Goal: Task Accomplishment & Management: Use online tool/utility

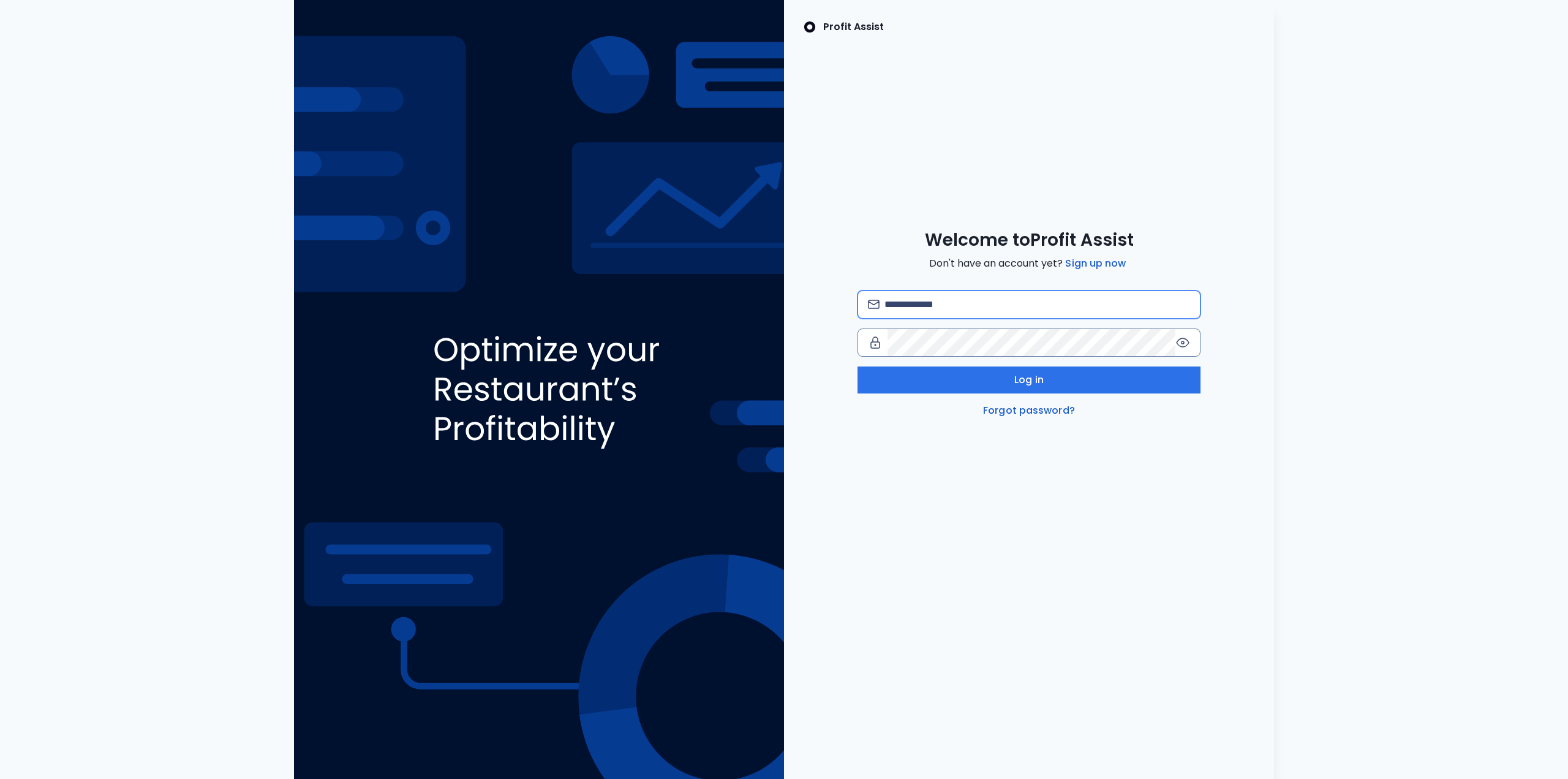
click at [973, 310] on input "email" at bounding box center [1038, 304] width 305 height 27
type input "**********"
click at [1059, 365] on div "**********" at bounding box center [1030, 354] width 343 height 127
click at [1065, 379] on button "Log in" at bounding box center [1030, 379] width 343 height 27
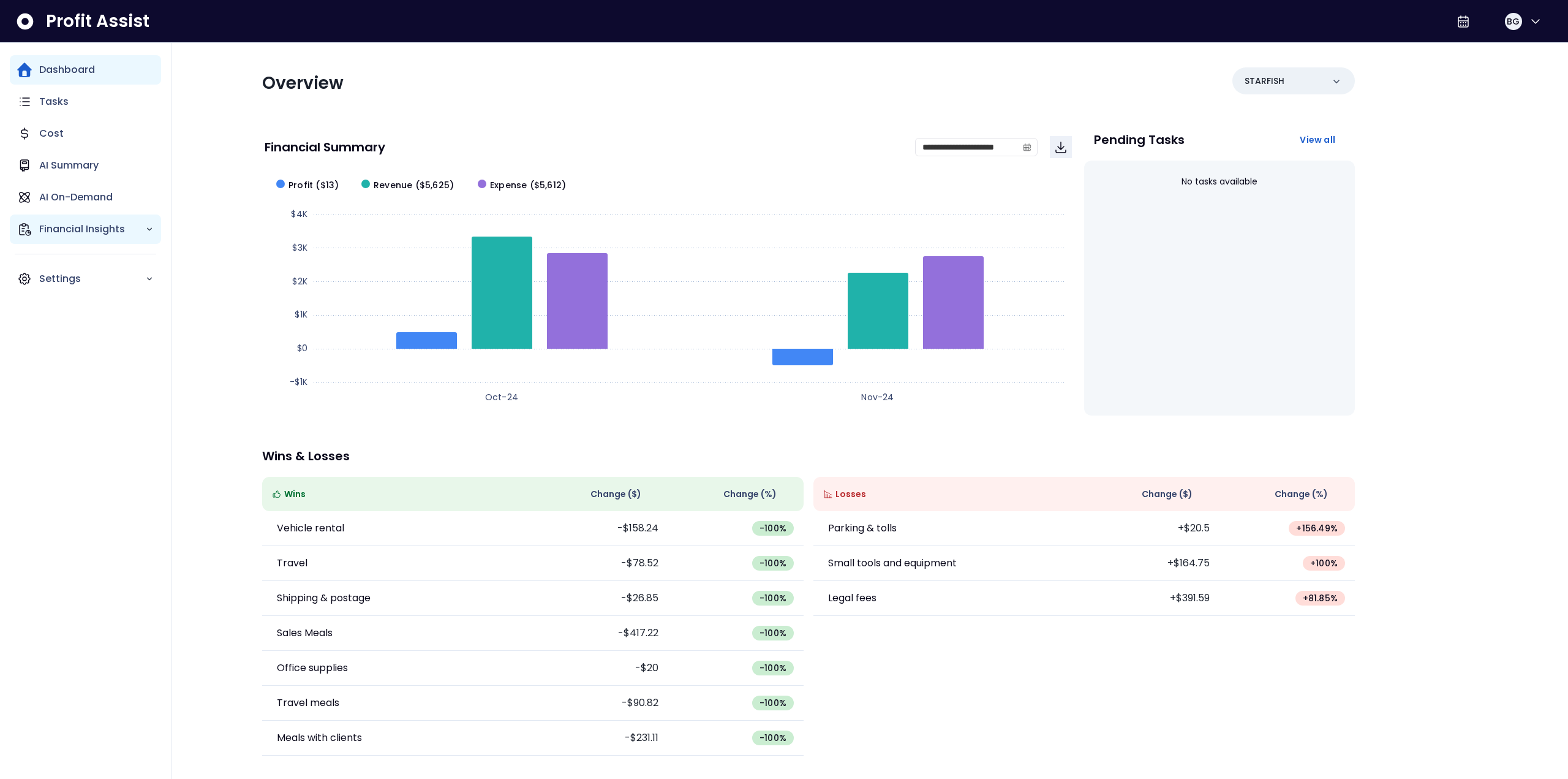
click at [107, 229] on p "Financial Insights" at bounding box center [92, 229] width 106 height 15
click at [77, 167] on p "AI Summary" at bounding box center [69, 165] width 59 height 15
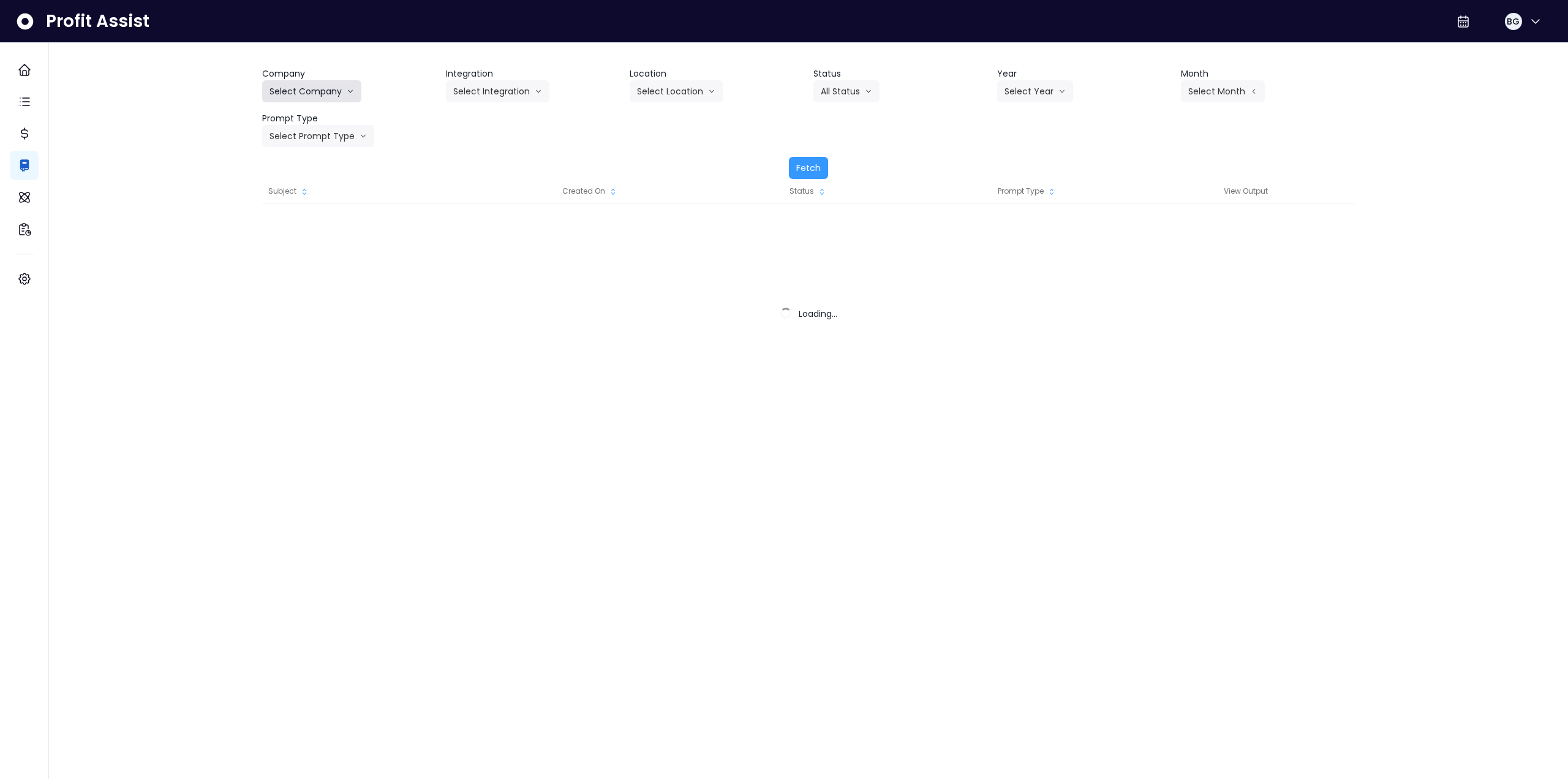
click at [320, 86] on button "Select Company" at bounding box center [312, 91] width 99 height 22
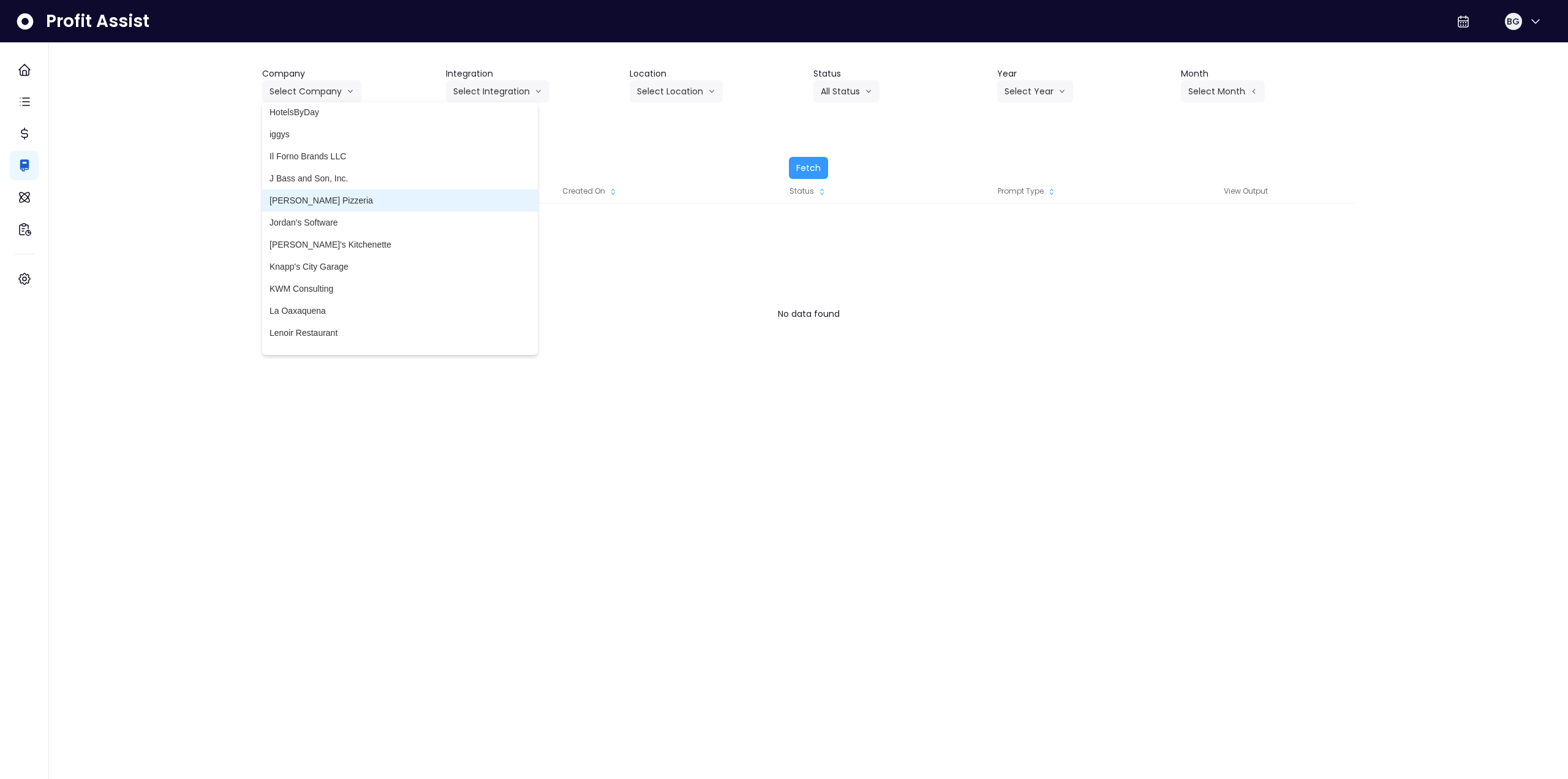
scroll to position [1899, 0]
click at [328, 203] on span "Meadowlark Wine Bar" at bounding box center [400, 202] width 261 height 12
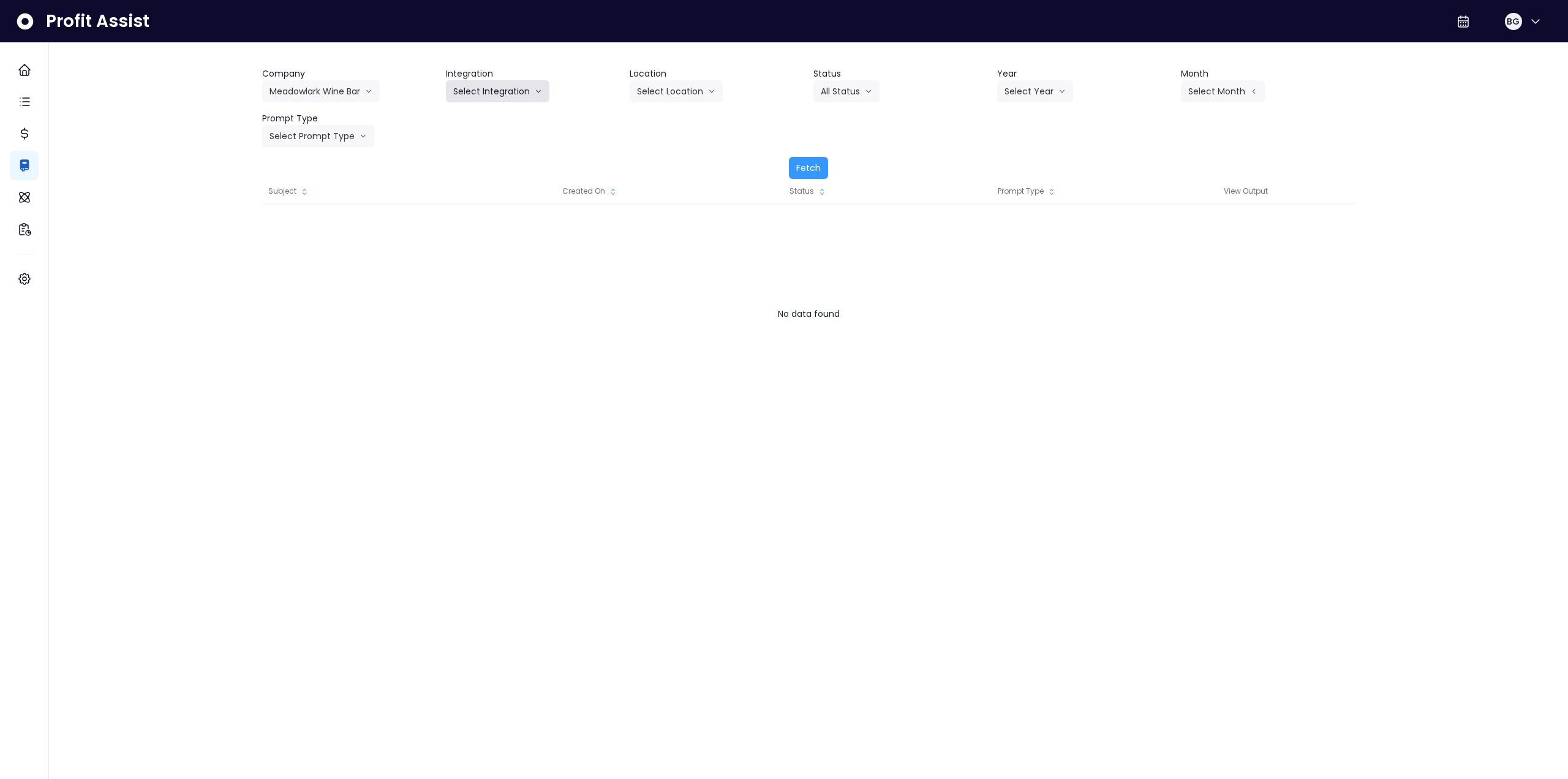
click at [508, 86] on button "Select Integration" at bounding box center [498, 91] width 104 height 22
click at [479, 115] on span "Quickbooks" at bounding box center [475, 117] width 45 height 12
click at [1037, 89] on button "Select Year" at bounding box center [1035, 91] width 76 height 22
click at [1018, 161] on span "2025" at bounding box center [1014, 161] width 19 height 12
click at [1219, 86] on button "Select Month" at bounding box center [1223, 91] width 84 height 22
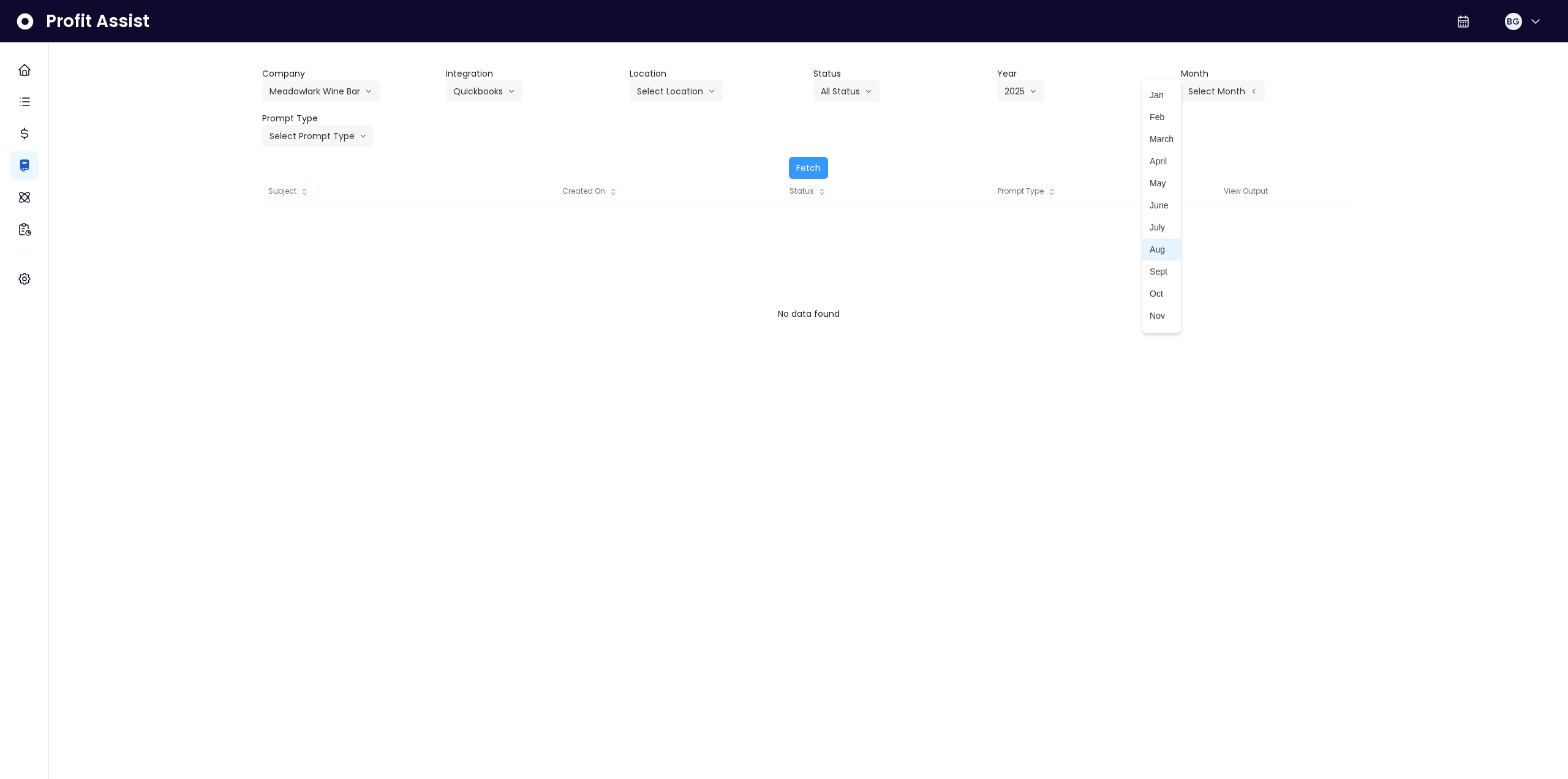
click at [1154, 250] on span "Aug" at bounding box center [1162, 249] width 24 height 12
click at [327, 134] on button "Select Prompt Type" at bounding box center [318, 136] width 112 height 22
click at [313, 248] on span "Monthly Summary" at bounding box center [304, 250] width 69 height 12
click at [806, 172] on button "Fetch" at bounding box center [809, 168] width 39 height 22
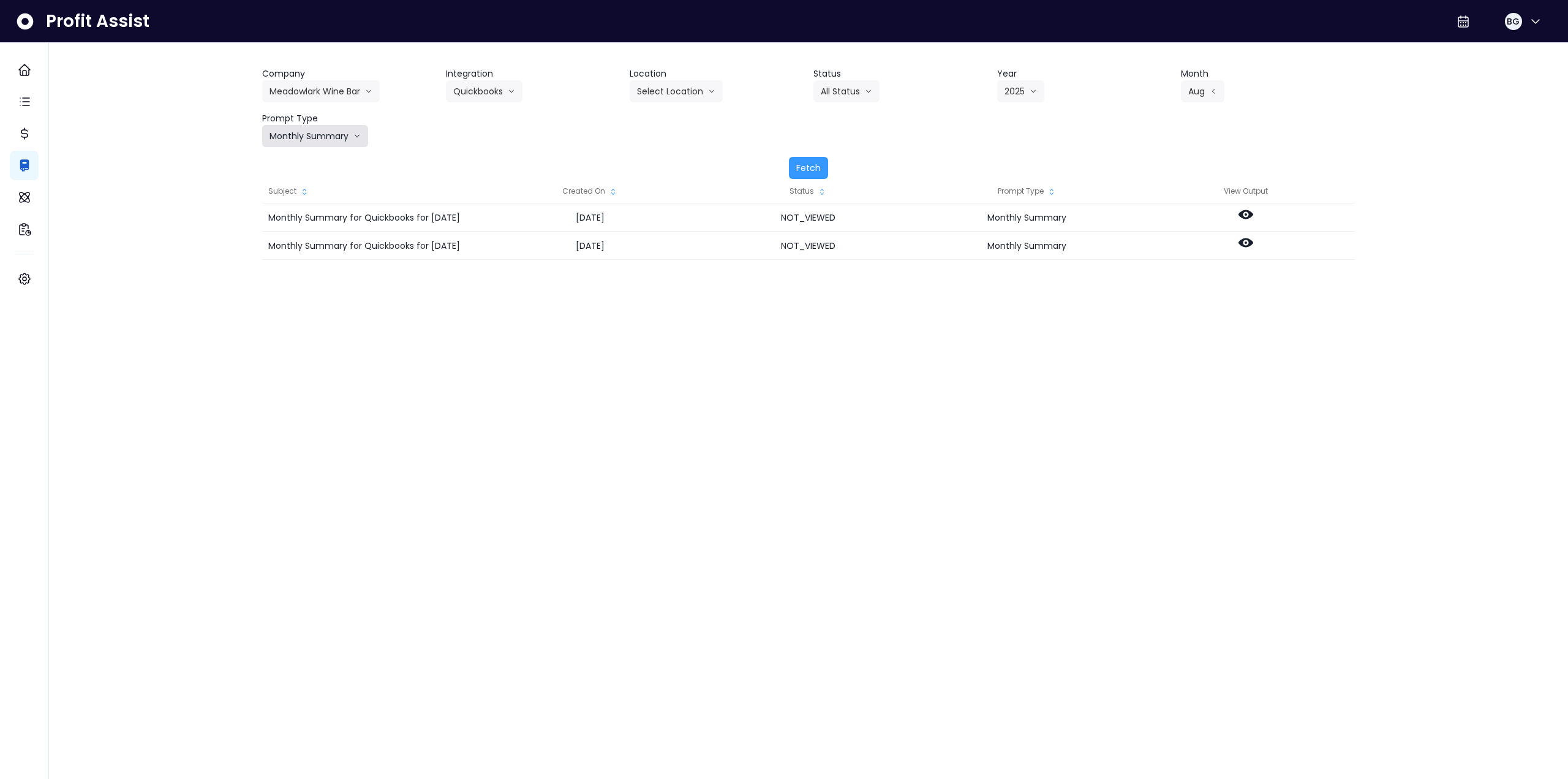
click at [299, 134] on button "Monthly Summary" at bounding box center [315, 136] width 106 height 22
click at [429, 138] on div "Prompt Type Monthly Summary All Types Weekly Task Weekly Summary Error Task Mon…" at bounding box center [349, 129] width 174 height 35
click at [313, 133] on button "Monthly Summary" at bounding box center [315, 136] width 106 height 22
click at [460, 150] on div "Company Meadowlark Wine Bar 86 Costs Asti Bagel Cafe Balance Grille Bald Ginger…" at bounding box center [809, 123] width 1093 height 112
click at [335, 138] on button "Monthly Summary" at bounding box center [315, 136] width 106 height 22
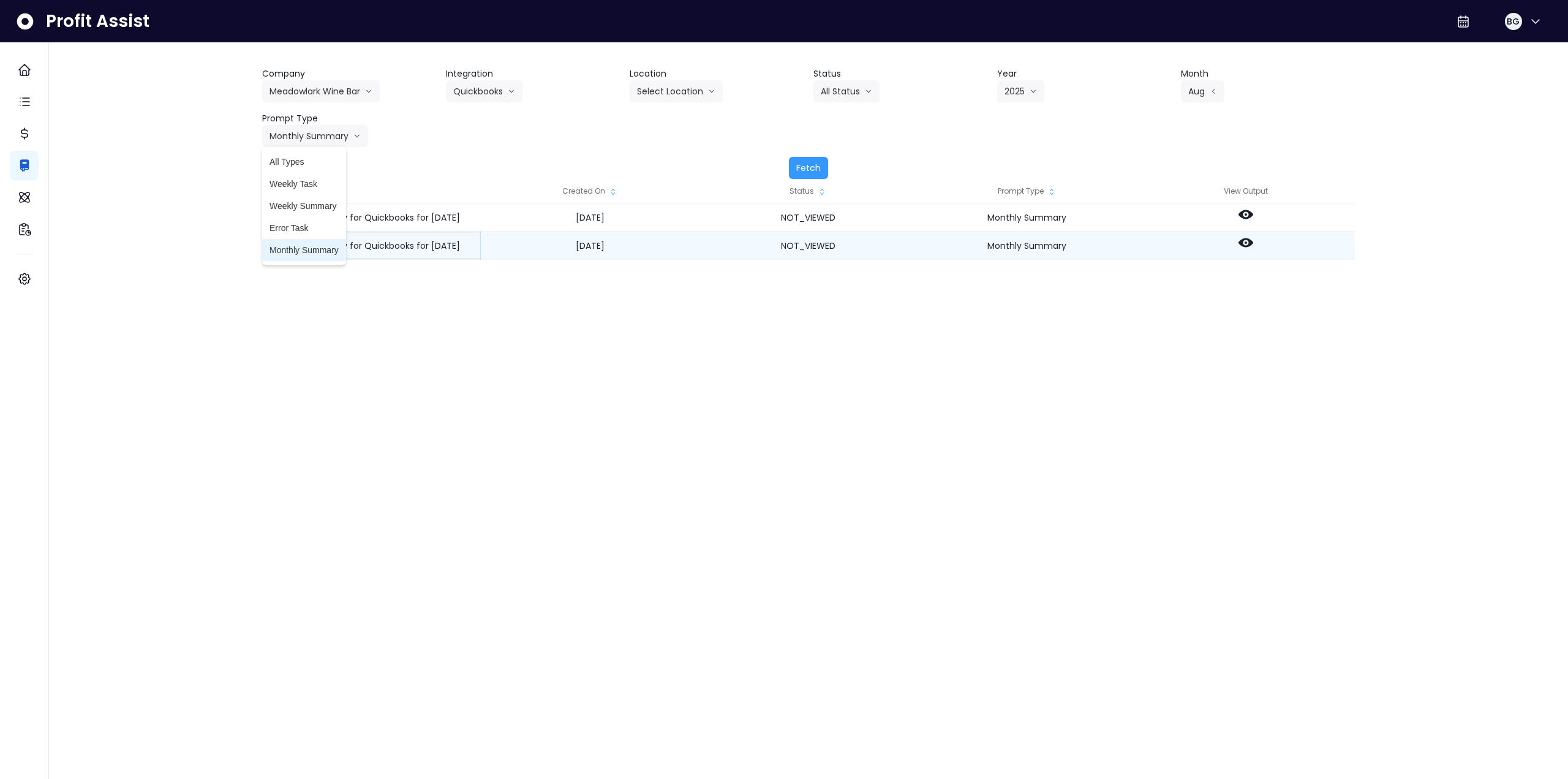
click at [315, 248] on span "Monthly Summary" at bounding box center [304, 250] width 69 height 12
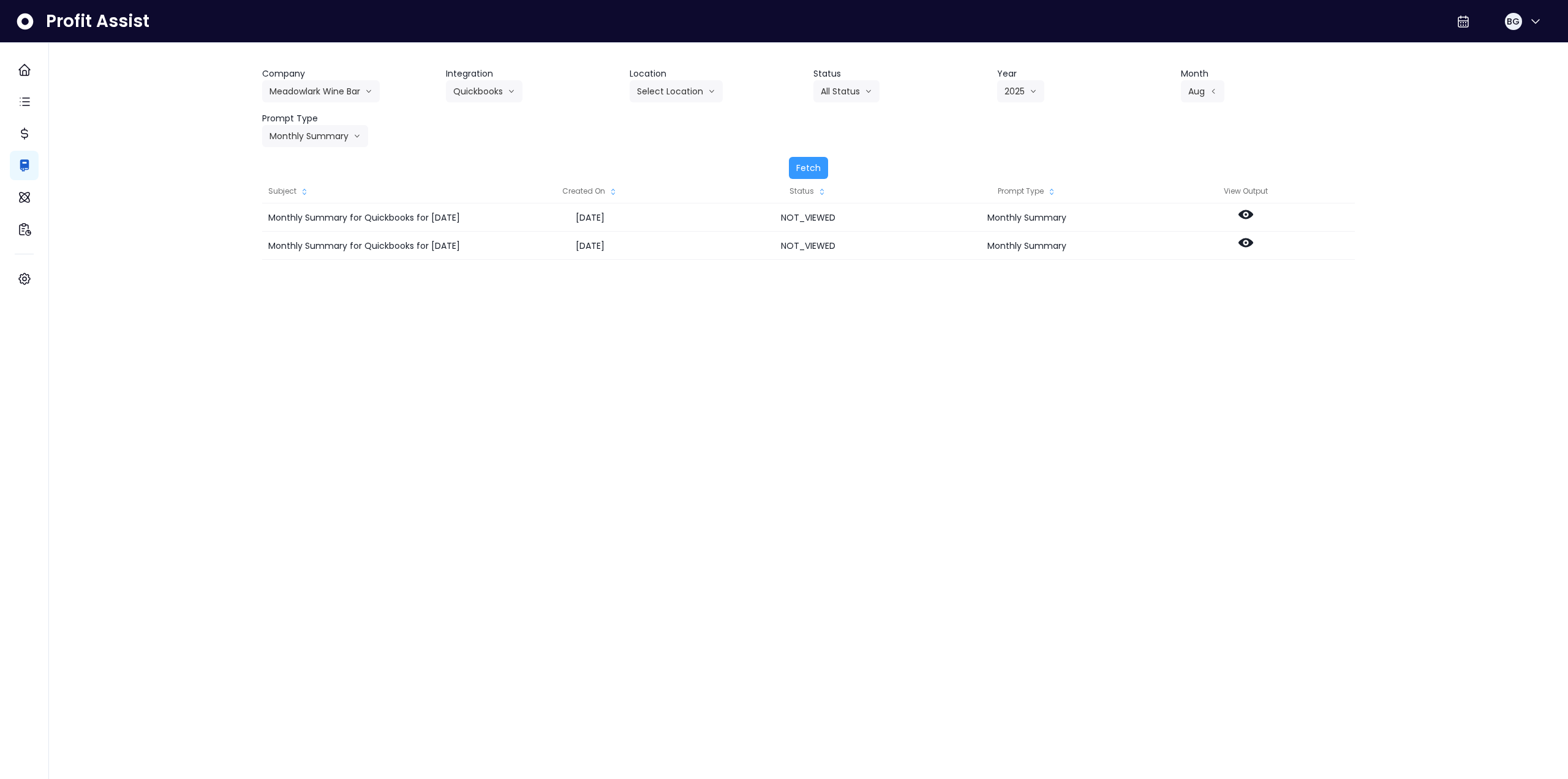
click at [522, 145] on div "Company Meadowlark Wine Bar 86 Costs Asti Bagel Cafe Balance Grille Bald Ginger…" at bounding box center [809, 107] width 1093 height 80
click at [813, 165] on button "Fetch" at bounding box center [809, 168] width 39 height 22
click at [1247, 214] on icon at bounding box center [1246, 214] width 15 height 15
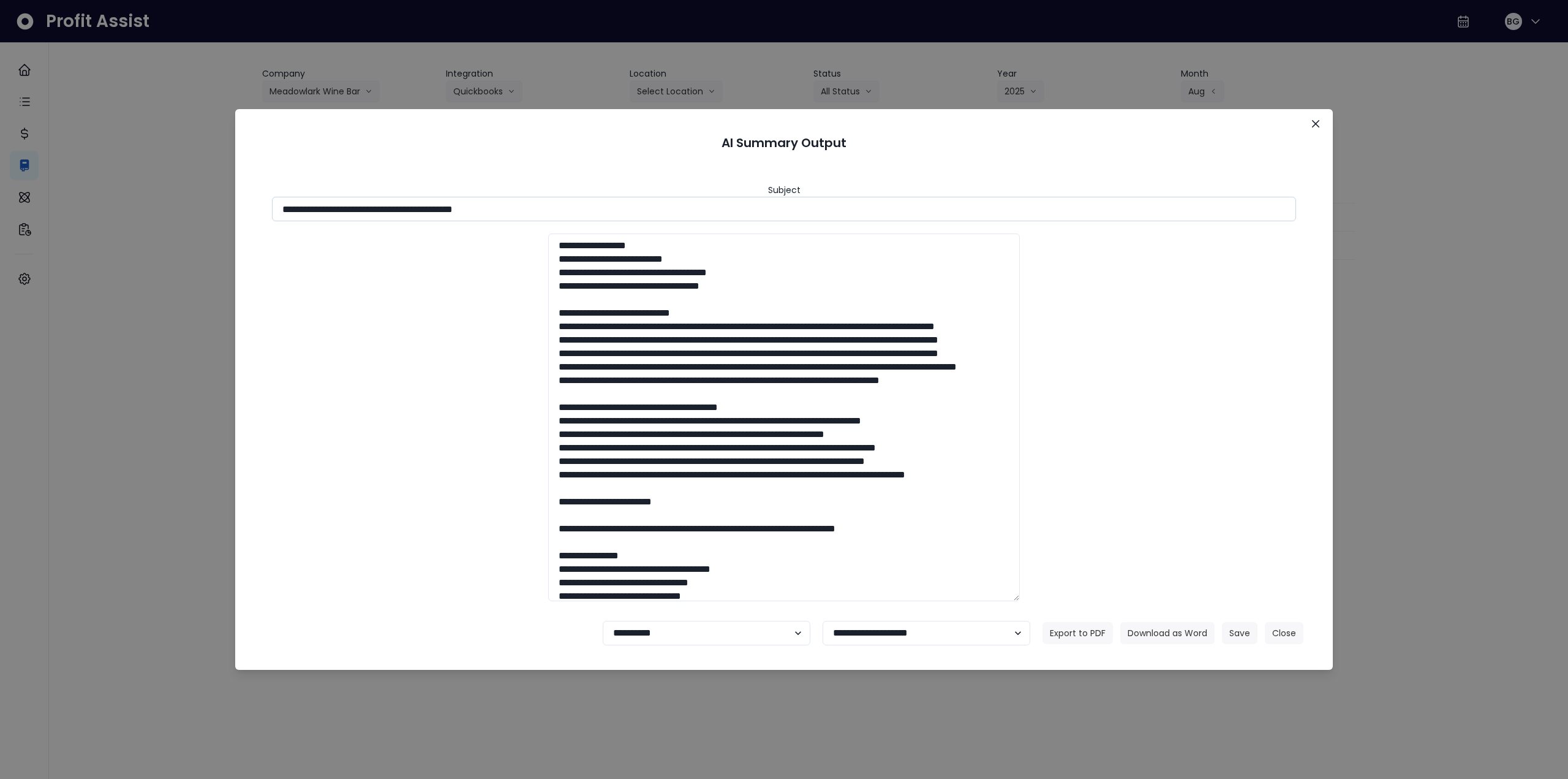
drag, startPoint x: 467, startPoint y: 207, endPoint x: 576, endPoint y: 214, distance: 109.2
click at [576, 214] on input "**********" at bounding box center [784, 209] width 1024 height 25
click at [1184, 636] on button "Download as Word" at bounding box center [1168, 633] width 94 height 22
click at [1317, 124] on icon "Close" at bounding box center [1316, 123] width 7 height 7
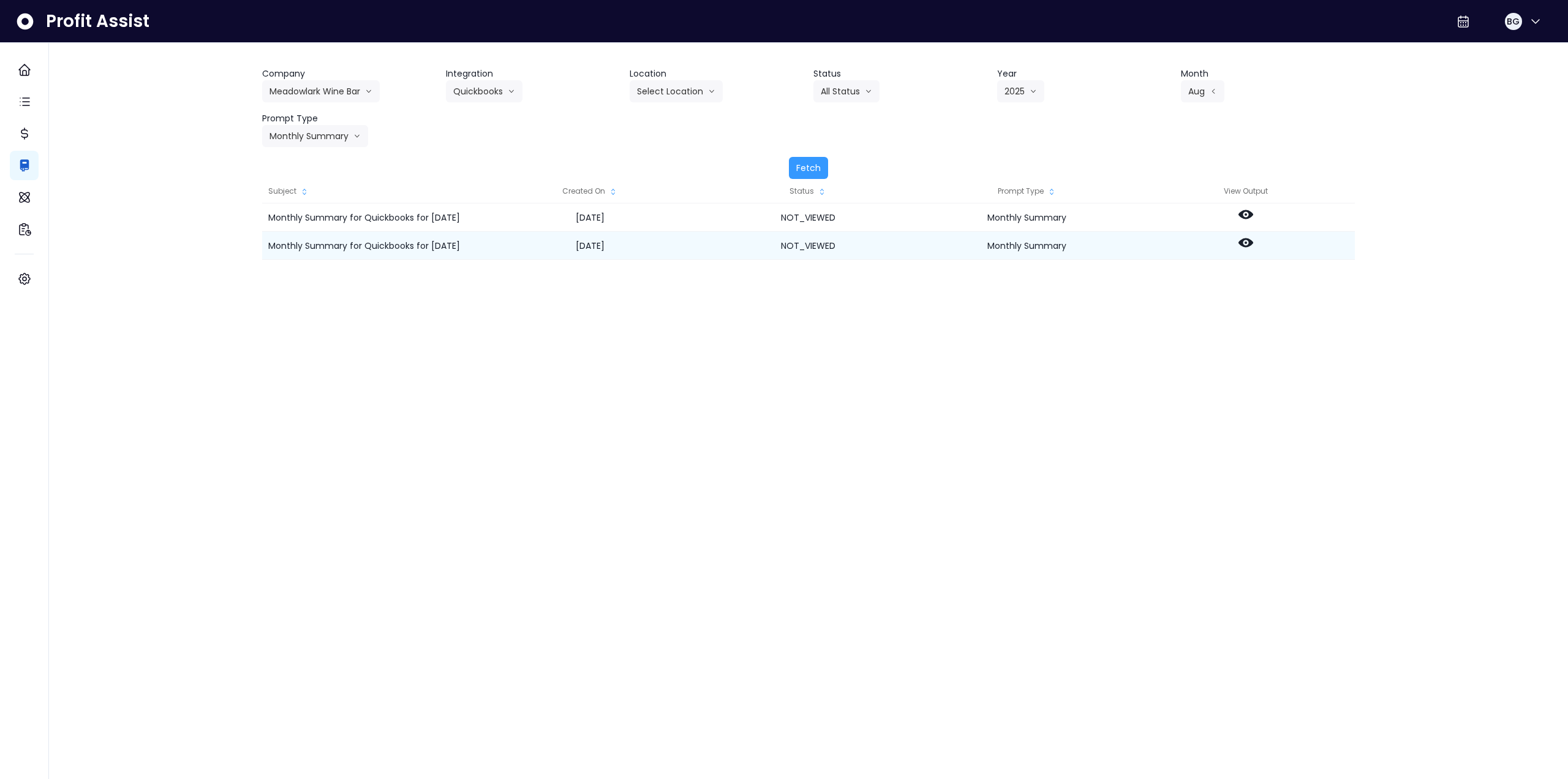
click at [1247, 243] on icon at bounding box center [1246, 243] width 15 height 15
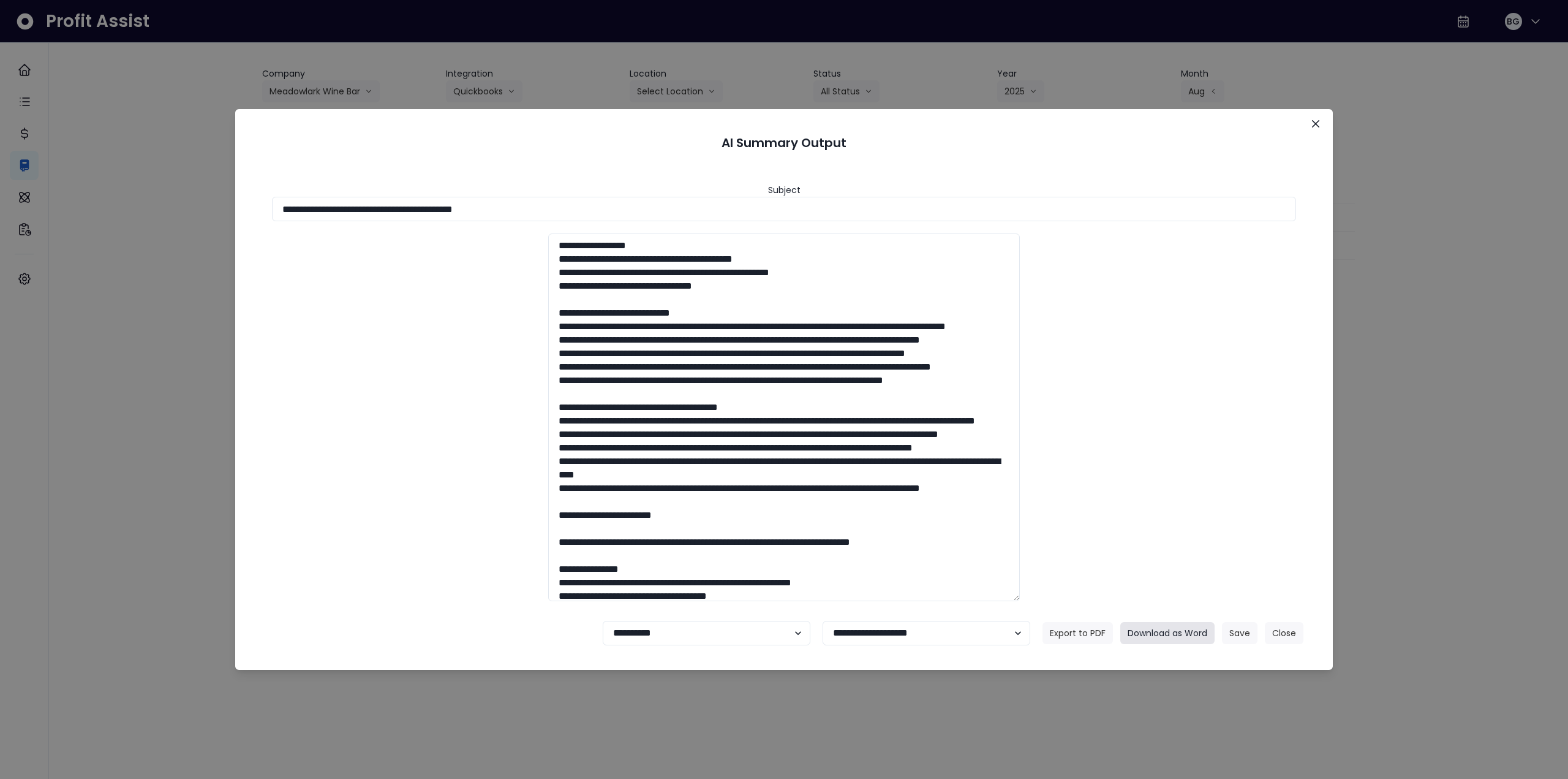
click at [1166, 628] on button "Download as Word" at bounding box center [1168, 633] width 94 height 22
click at [1312, 118] on button "Close" at bounding box center [1316, 123] width 20 height 20
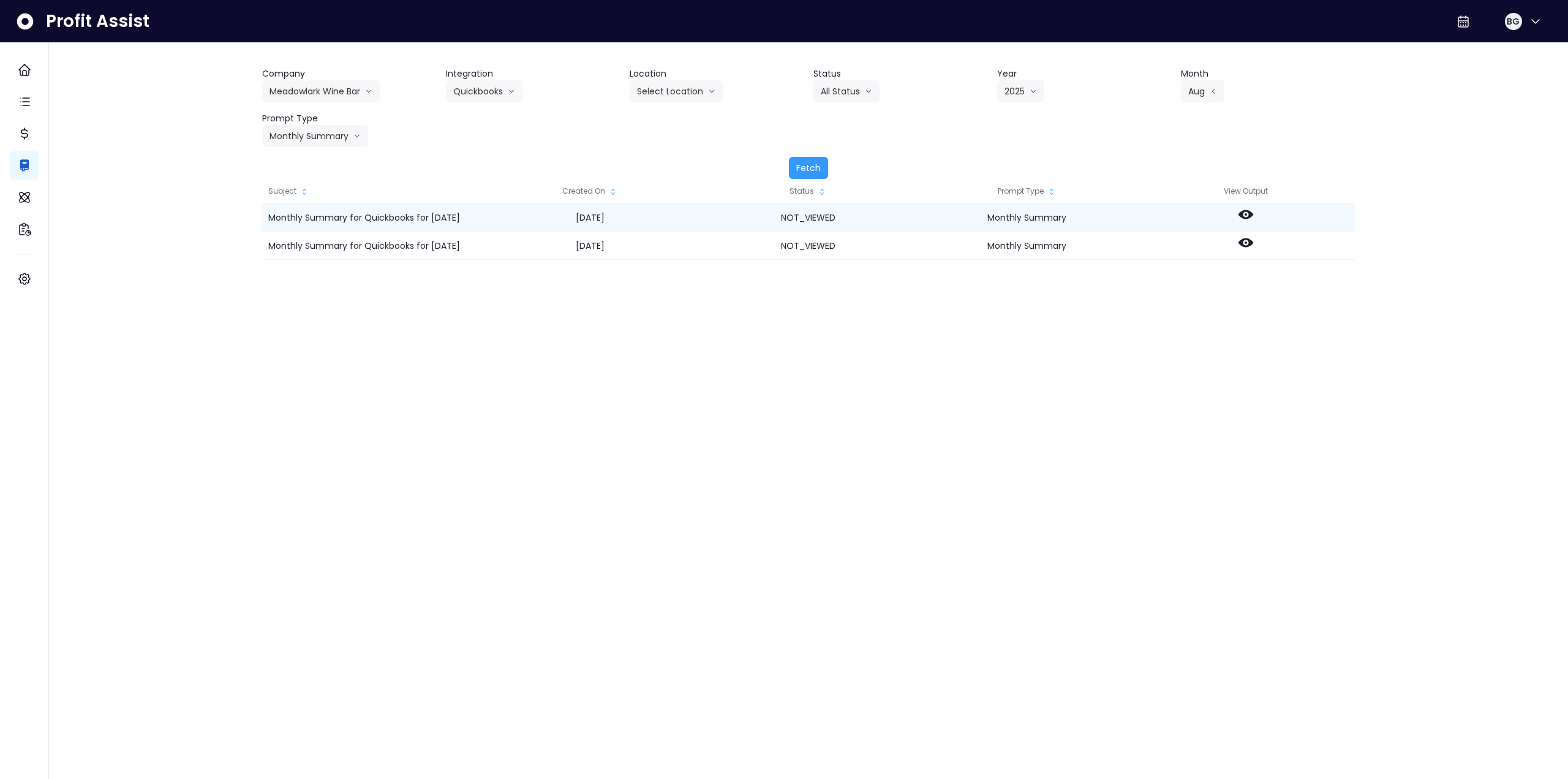
click at [1249, 213] on icon at bounding box center [1246, 215] width 15 height 10
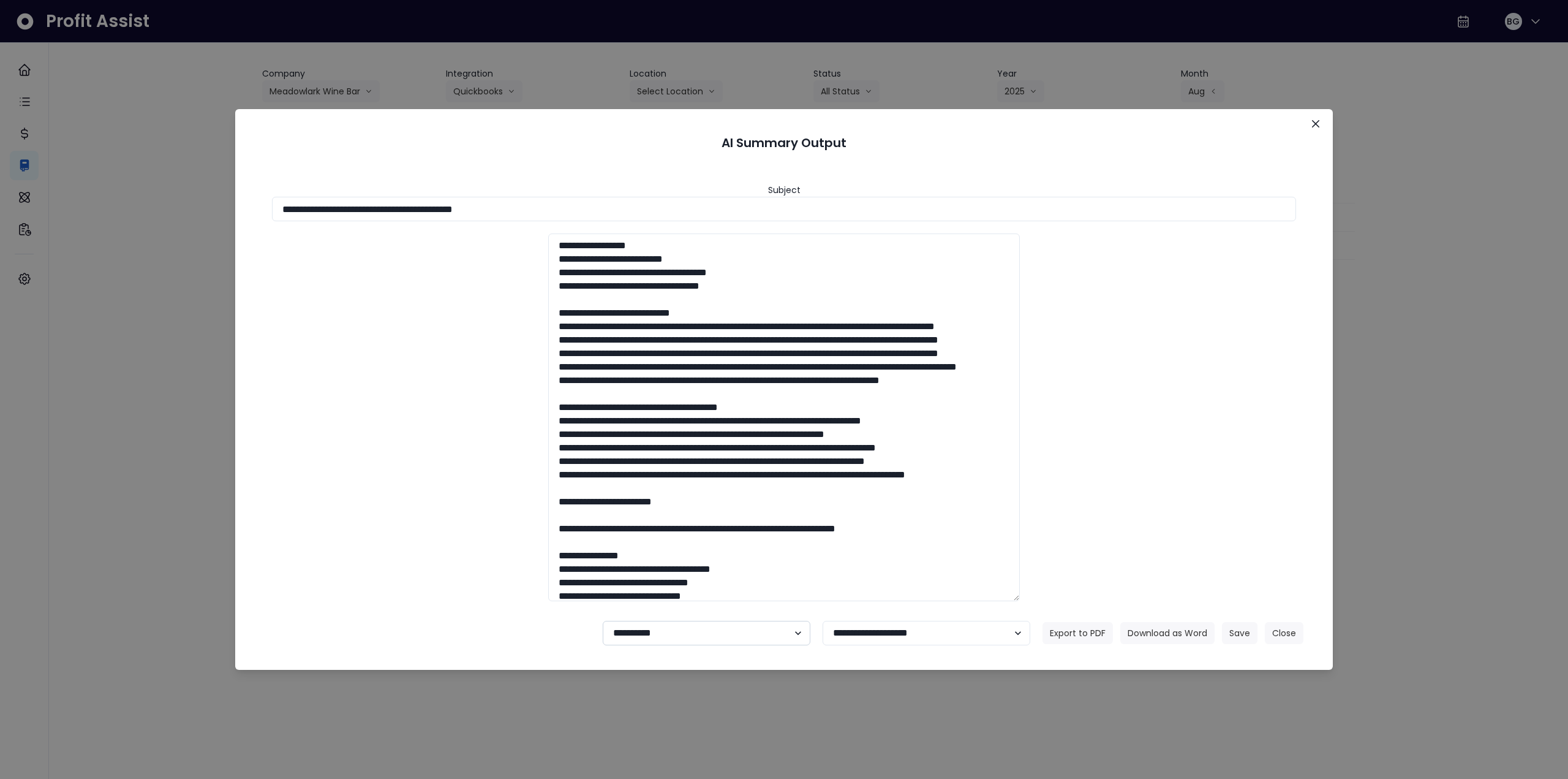
click at [677, 636] on select "**********" at bounding box center [707, 633] width 208 height 25
select select "********"
click at [603, 620] on select "**********" at bounding box center [707, 633] width 208 height 25
drag, startPoint x: 1221, startPoint y: 632, endPoint x: 1233, endPoint y: 632, distance: 12.0
click at [1233, 632] on div "Export to PDF Download as Word Save Close" at bounding box center [1173, 633] width 261 height 22
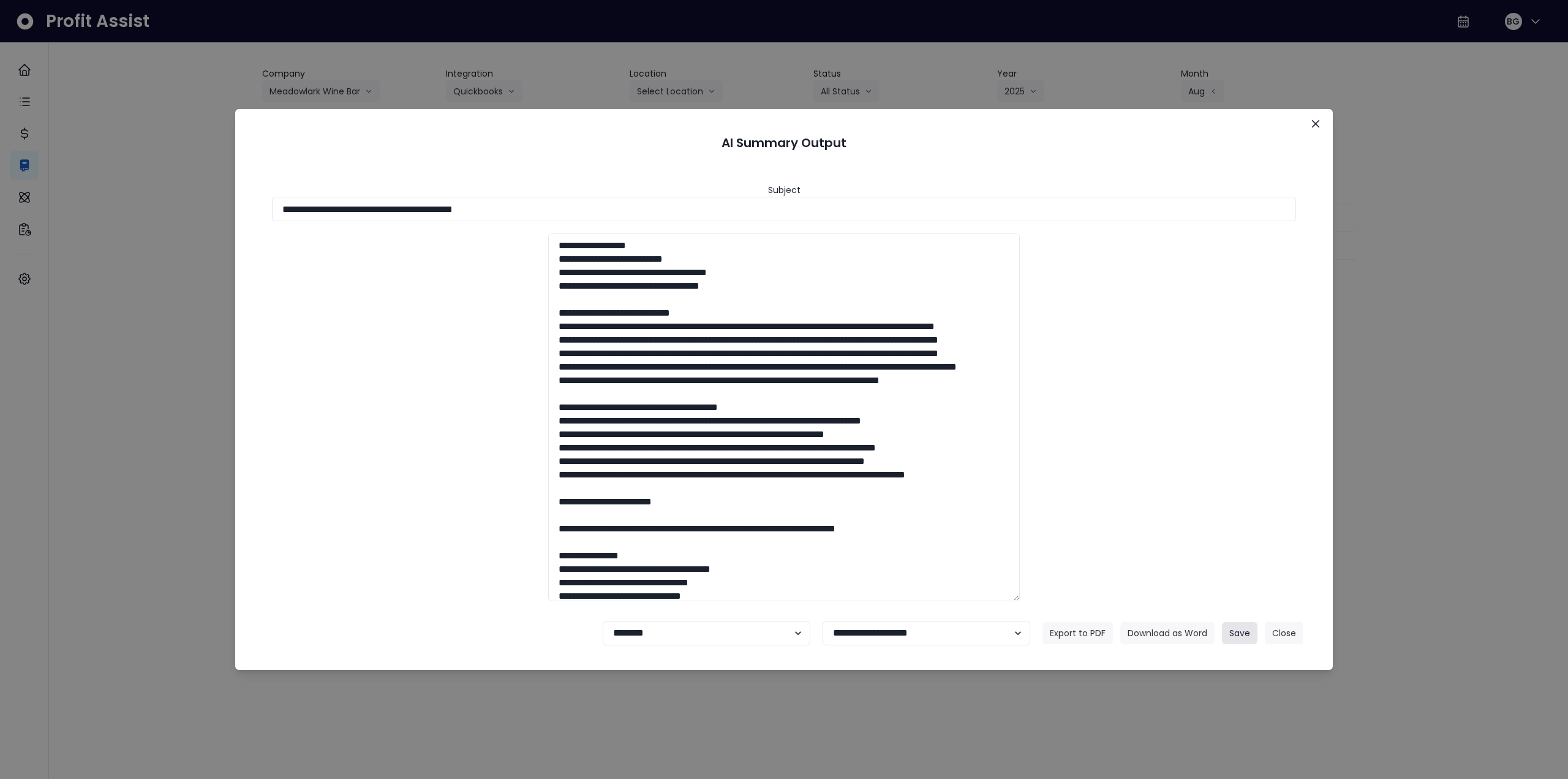
click at [1233, 632] on button "Save" at bounding box center [1240, 633] width 36 height 22
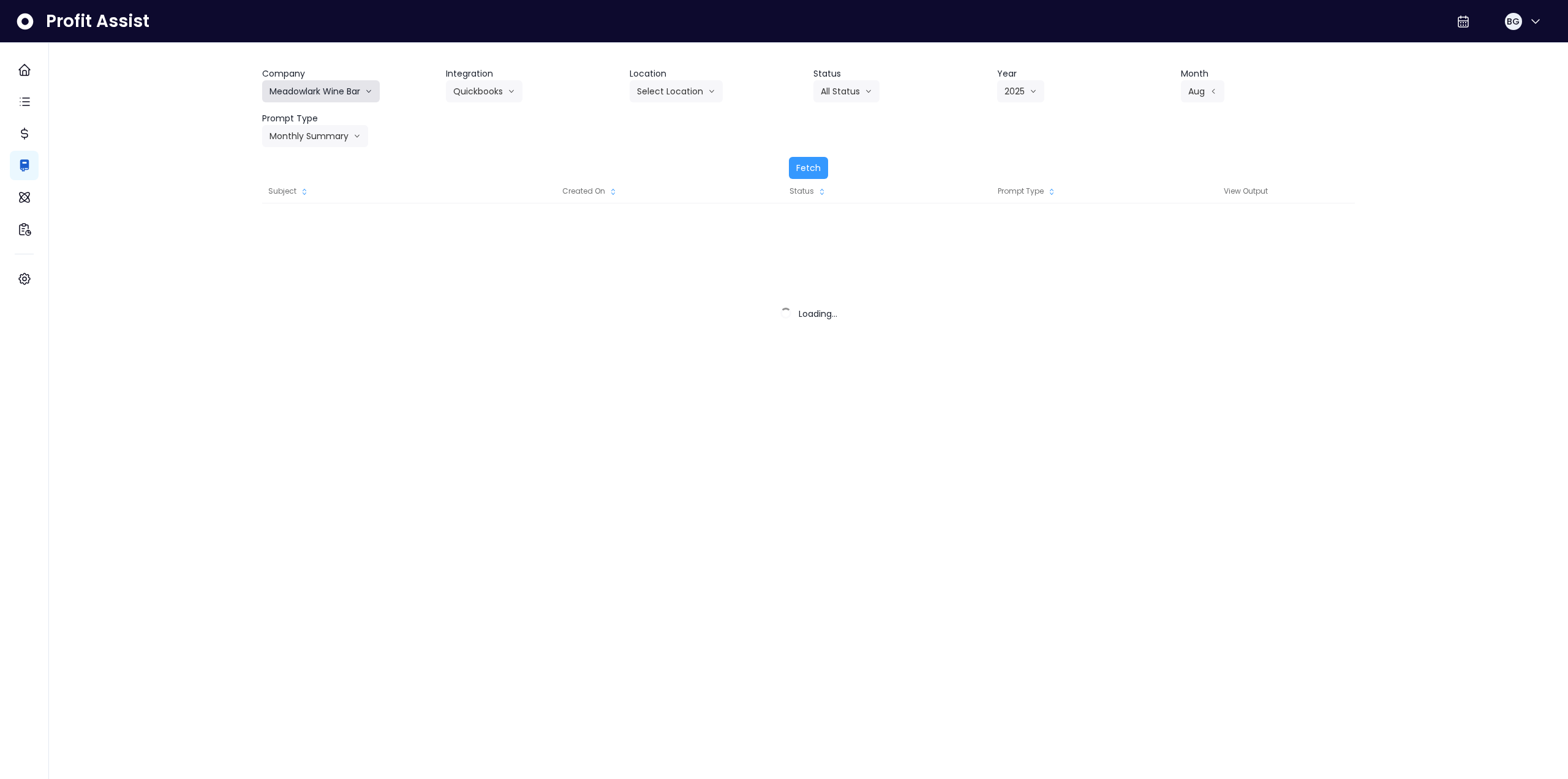
click at [309, 87] on button "Meadowlark Wine Bar" at bounding box center [321, 91] width 118 height 22
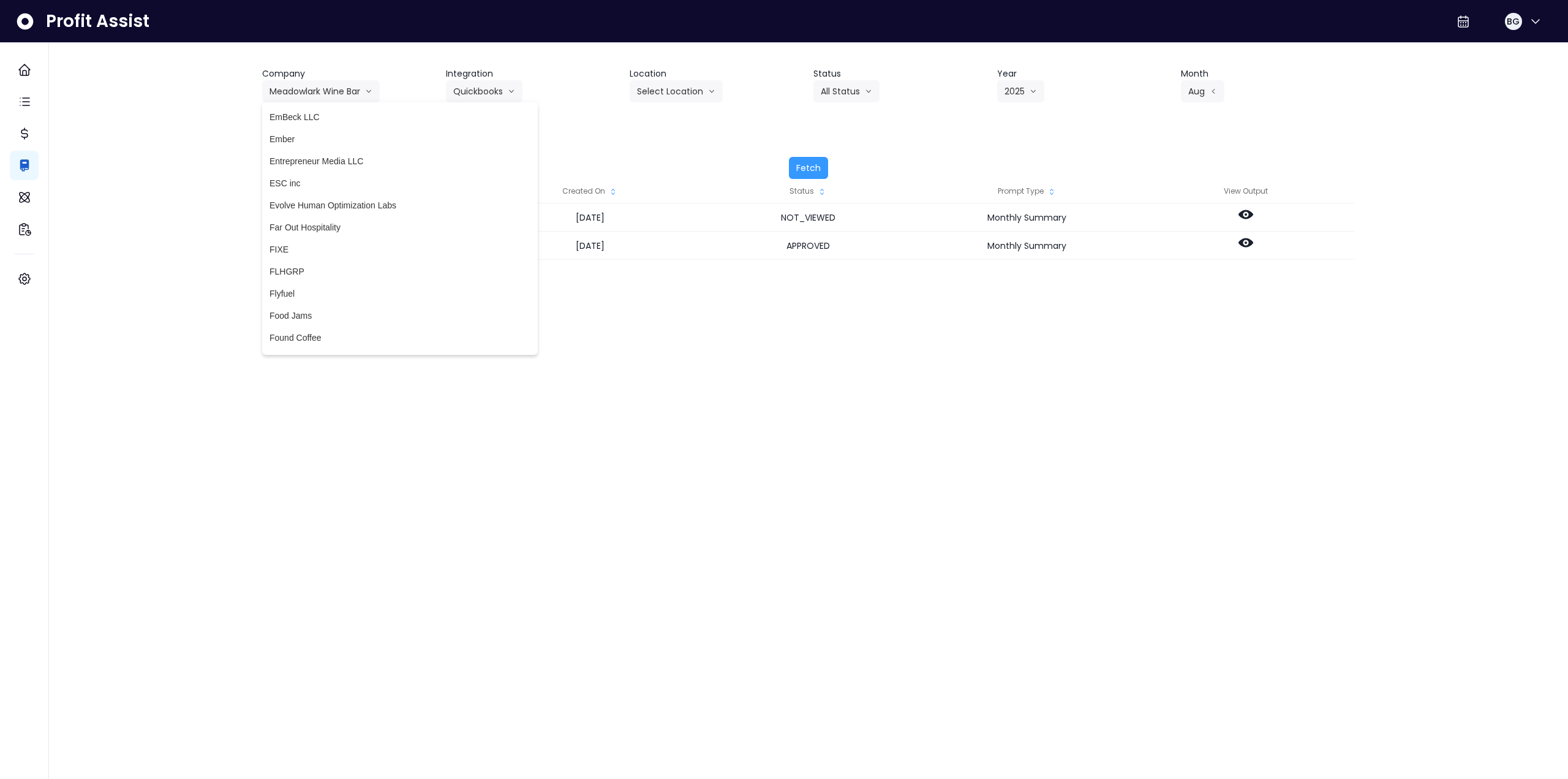
scroll to position [1041, 0]
click at [327, 113] on span "El Bumangues" at bounding box center [400, 112] width 261 height 12
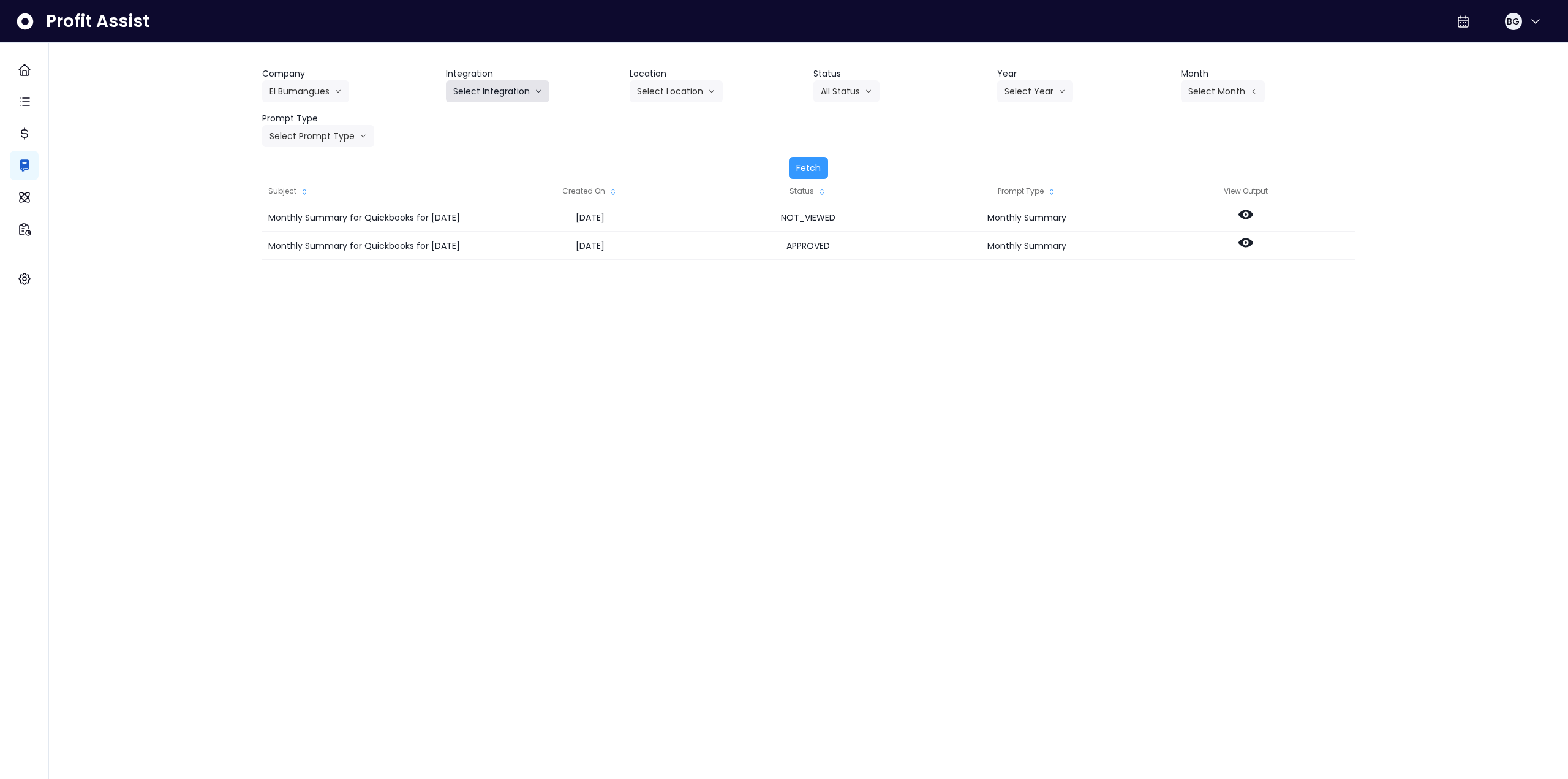
click at [476, 83] on button "Select Integration" at bounding box center [498, 91] width 104 height 22
click at [473, 113] on span "El Bumangues" at bounding box center [481, 117] width 56 height 12
click at [842, 89] on button "All Status" at bounding box center [846, 91] width 66 height 22
click at [1040, 93] on button "Select Year" at bounding box center [1035, 91] width 76 height 22
drag, startPoint x: 1016, startPoint y: 162, endPoint x: 1097, endPoint y: 147, distance: 82.4
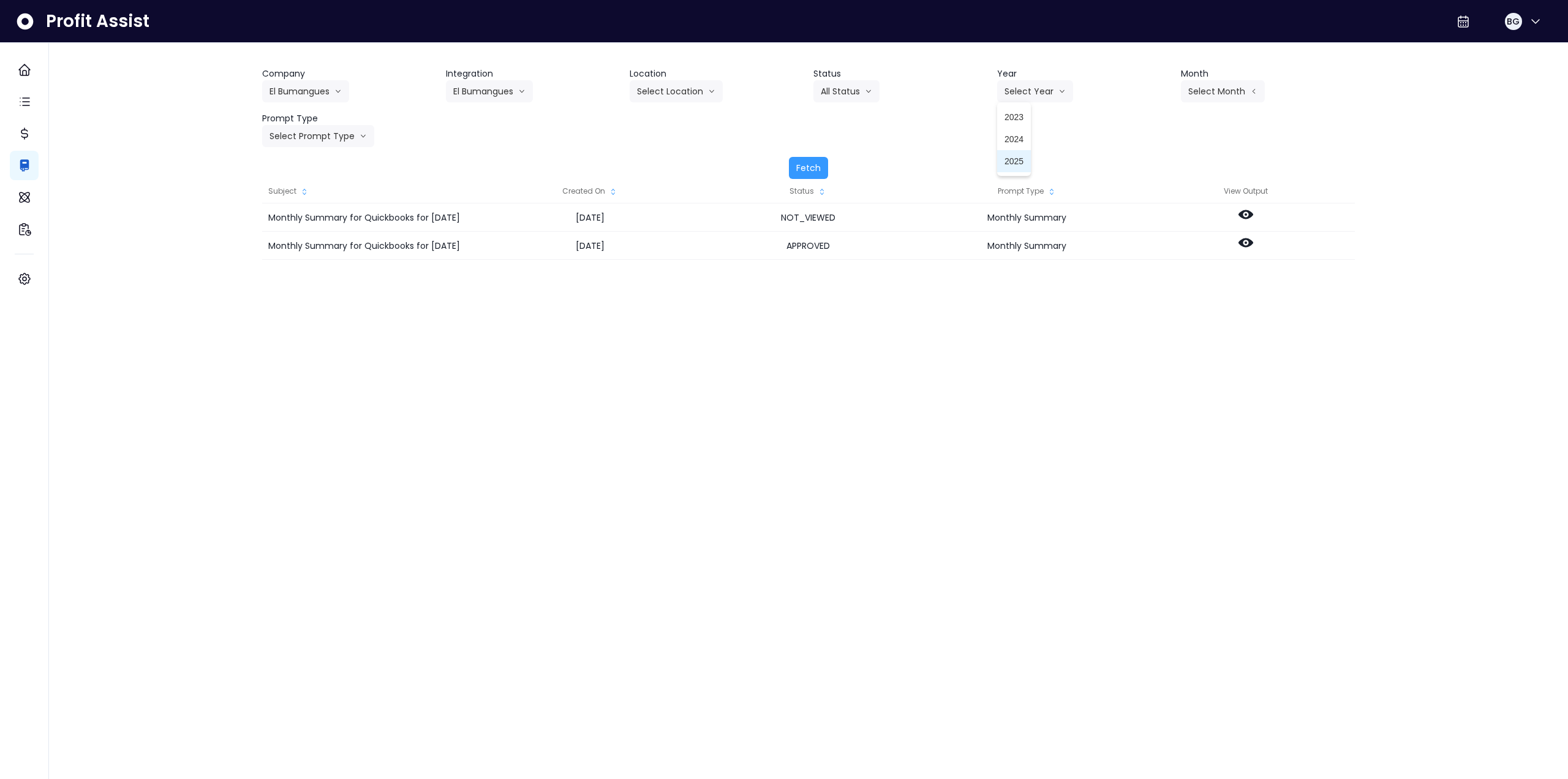
click at [1018, 162] on span "2025" at bounding box center [1014, 161] width 19 height 12
click at [1236, 93] on button "Select Month" at bounding box center [1223, 91] width 84 height 22
click at [1152, 270] on span "Sept" at bounding box center [1162, 271] width 24 height 12
click at [335, 134] on button "Select Prompt Type" at bounding box center [318, 136] width 112 height 22
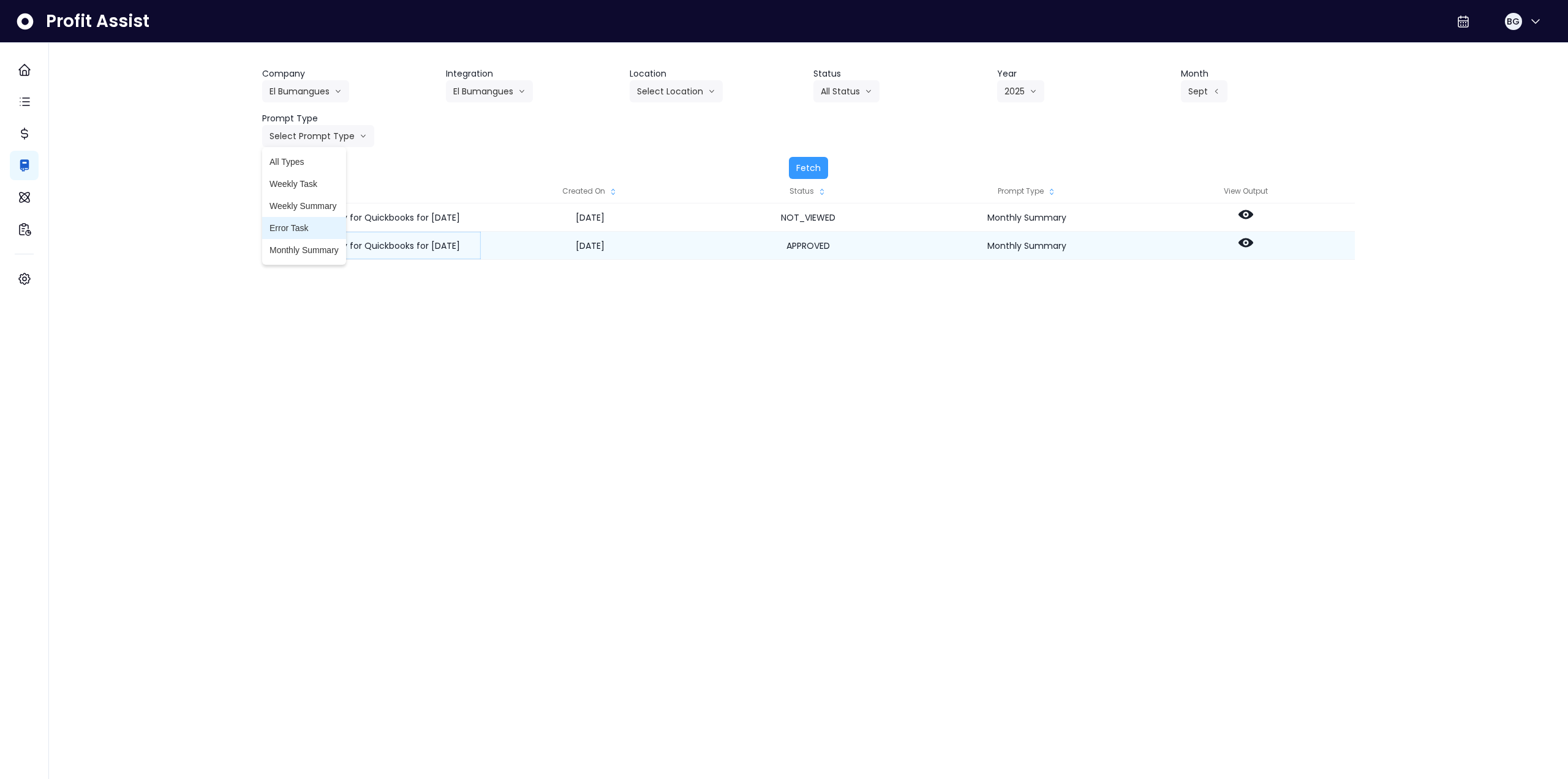
click at [302, 246] on span "Monthly Summary" at bounding box center [304, 250] width 69 height 12
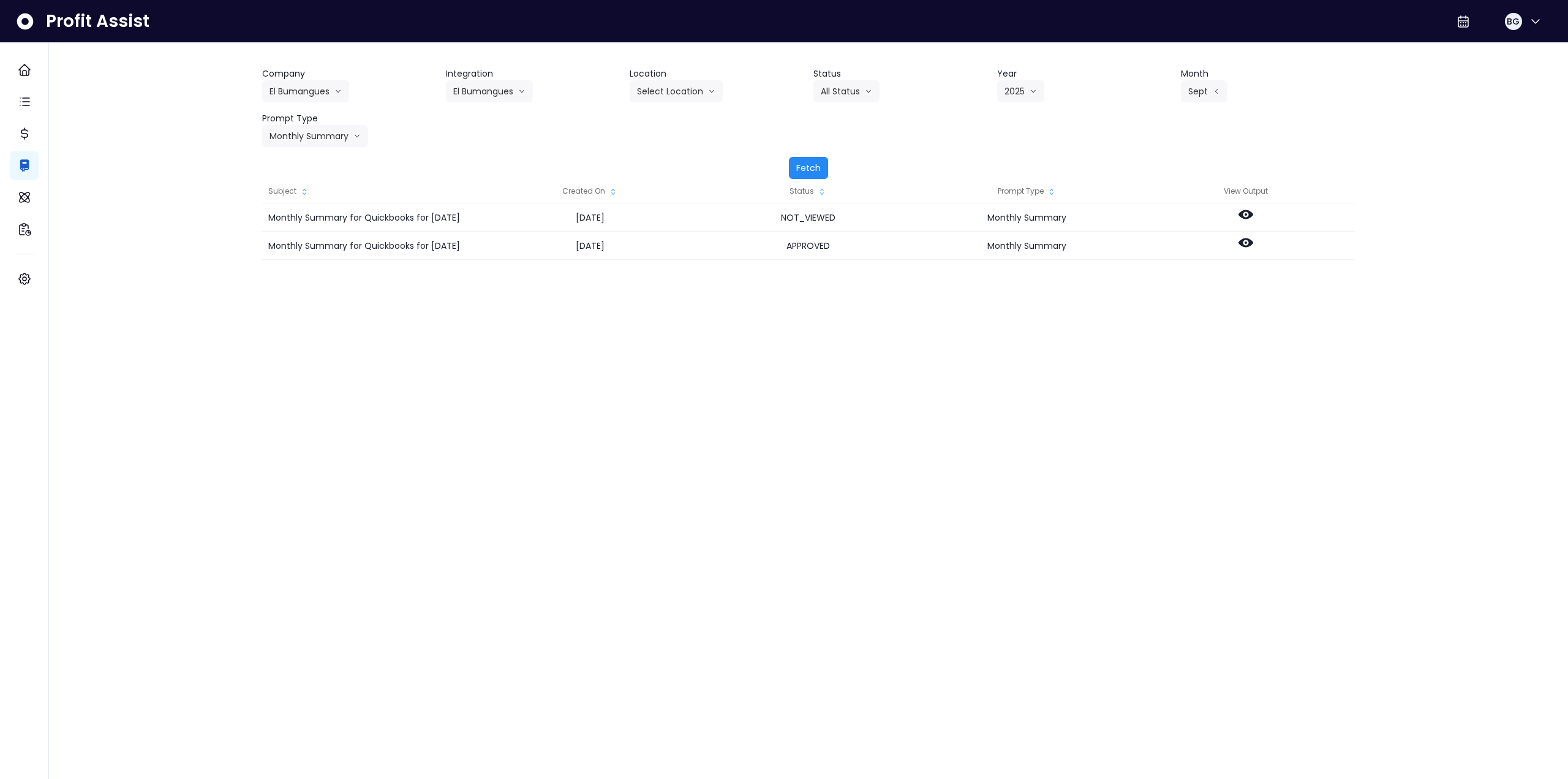
drag, startPoint x: 804, startPoint y: 171, endPoint x: 821, endPoint y: 167, distance: 17.5
click at [807, 170] on button "Fetch" at bounding box center [809, 168] width 39 height 22
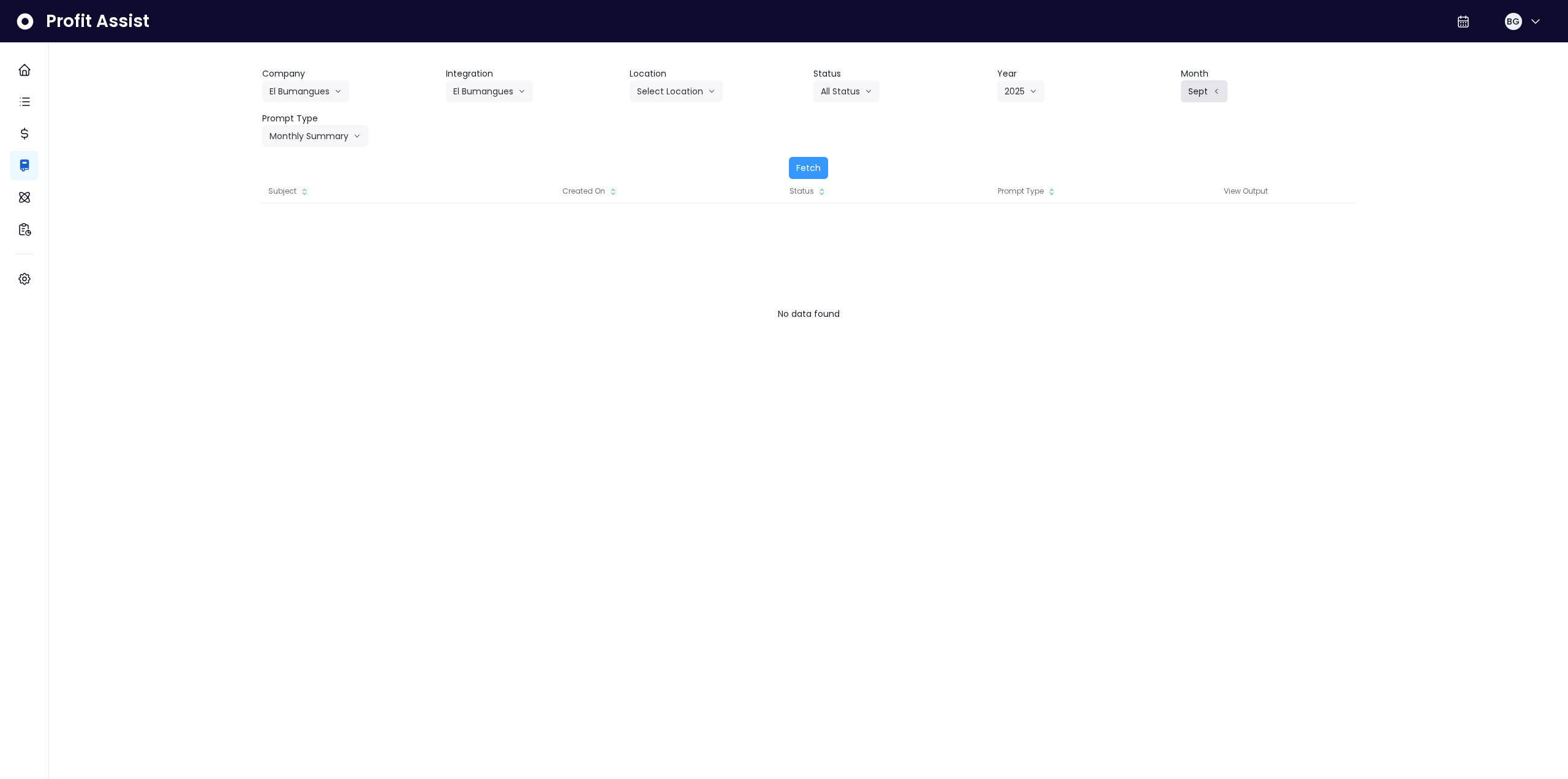
click at [1193, 88] on button "Sept" at bounding box center [1205, 91] width 47 height 22
click at [1151, 251] on span "Aug" at bounding box center [1162, 249] width 24 height 12
click at [805, 172] on button "Fetch" at bounding box center [809, 168] width 39 height 22
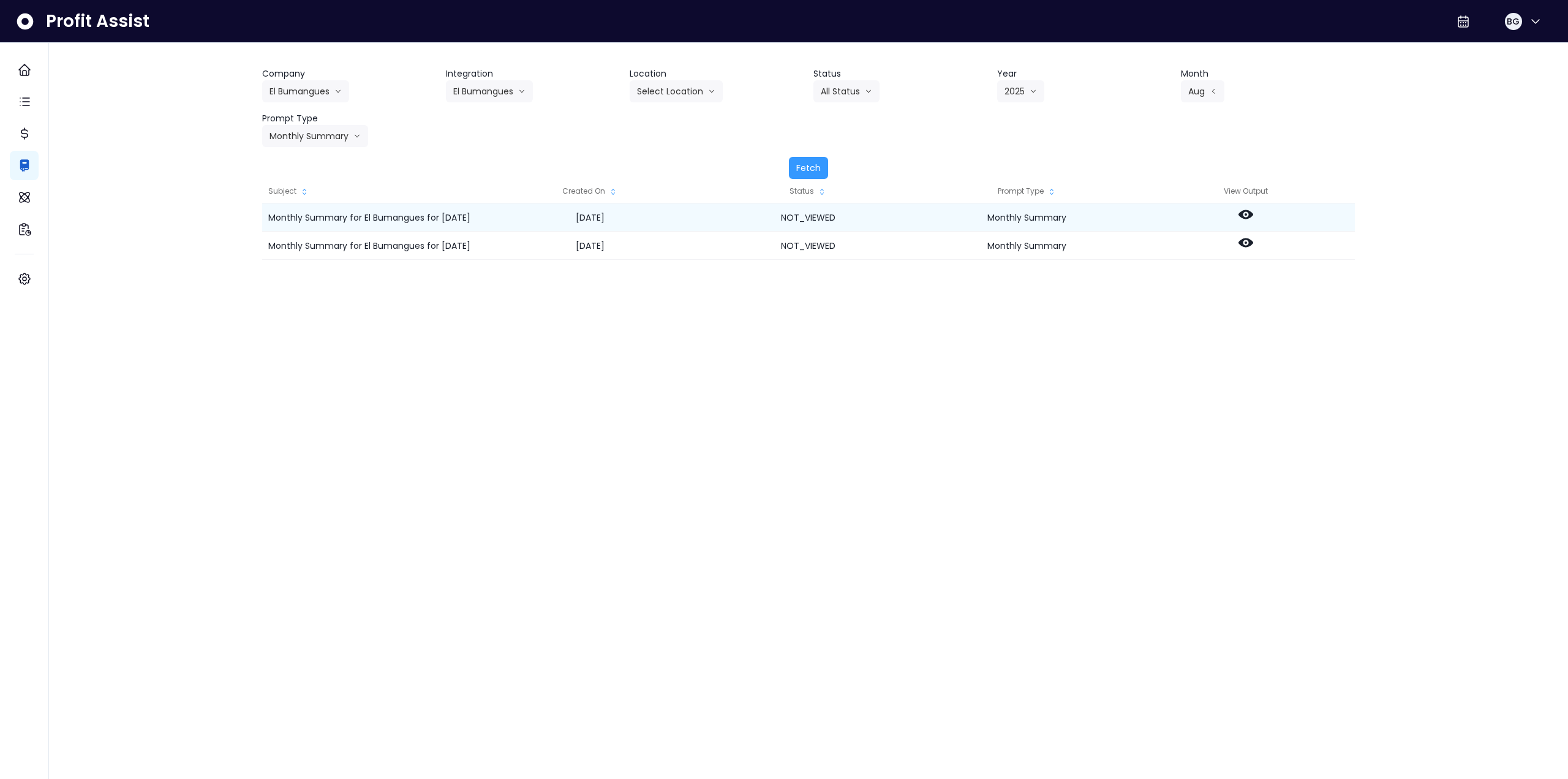
click at [1249, 214] on icon at bounding box center [1246, 215] width 15 height 10
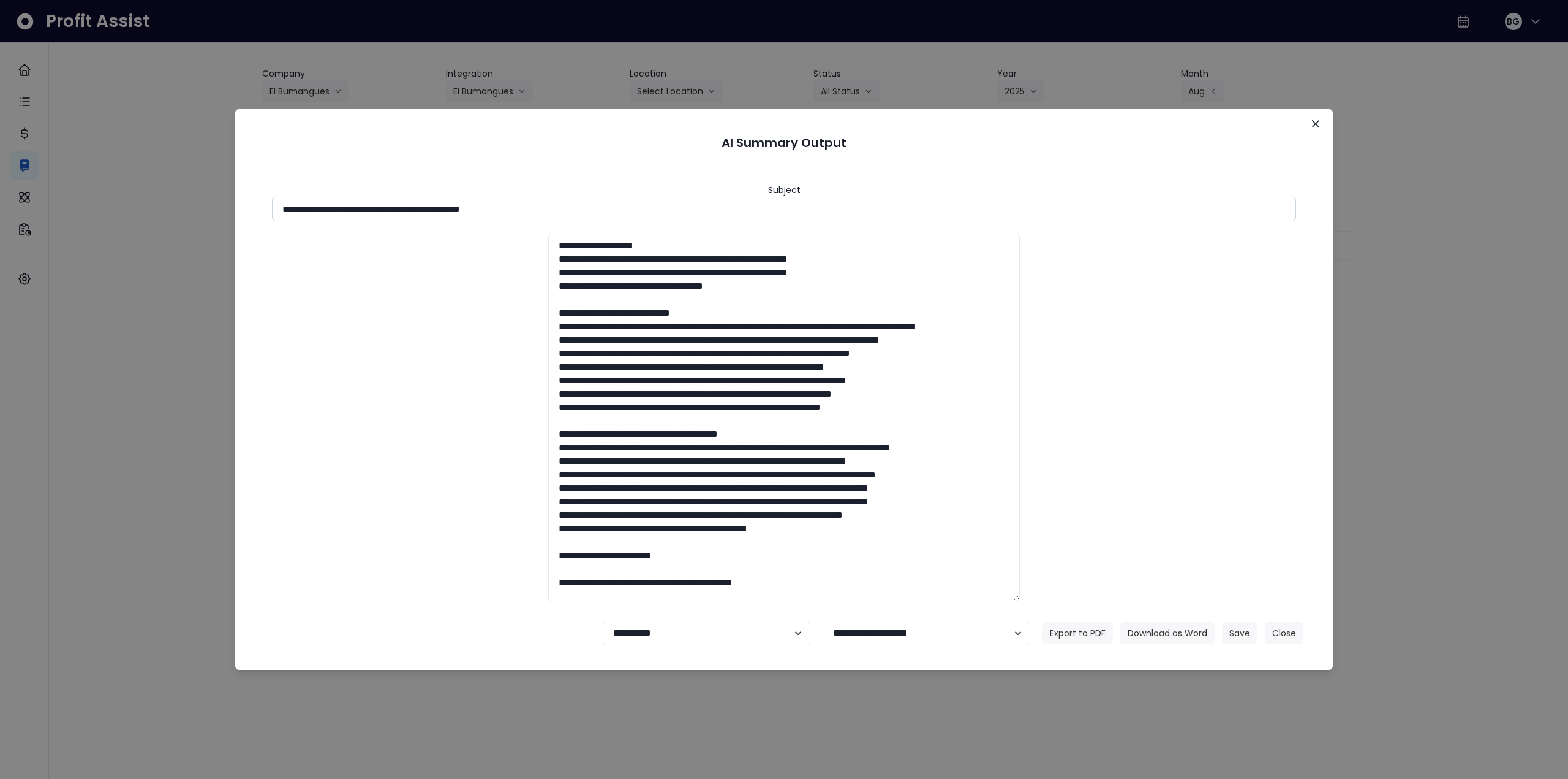
drag, startPoint x: 389, startPoint y: 207, endPoint x: 720, endPoint y: 214, distance: 331.1
click at [720, 214] on input "**********" at bounding box center [784, 209] width 1024 height 25
click at [1181, 634] on button "Download as Word" at bounding box center [1168, 633] width 94 height 22
click at [1313, 124] on icon "Close" at bounding box center [1316, 123] width 7 height 7
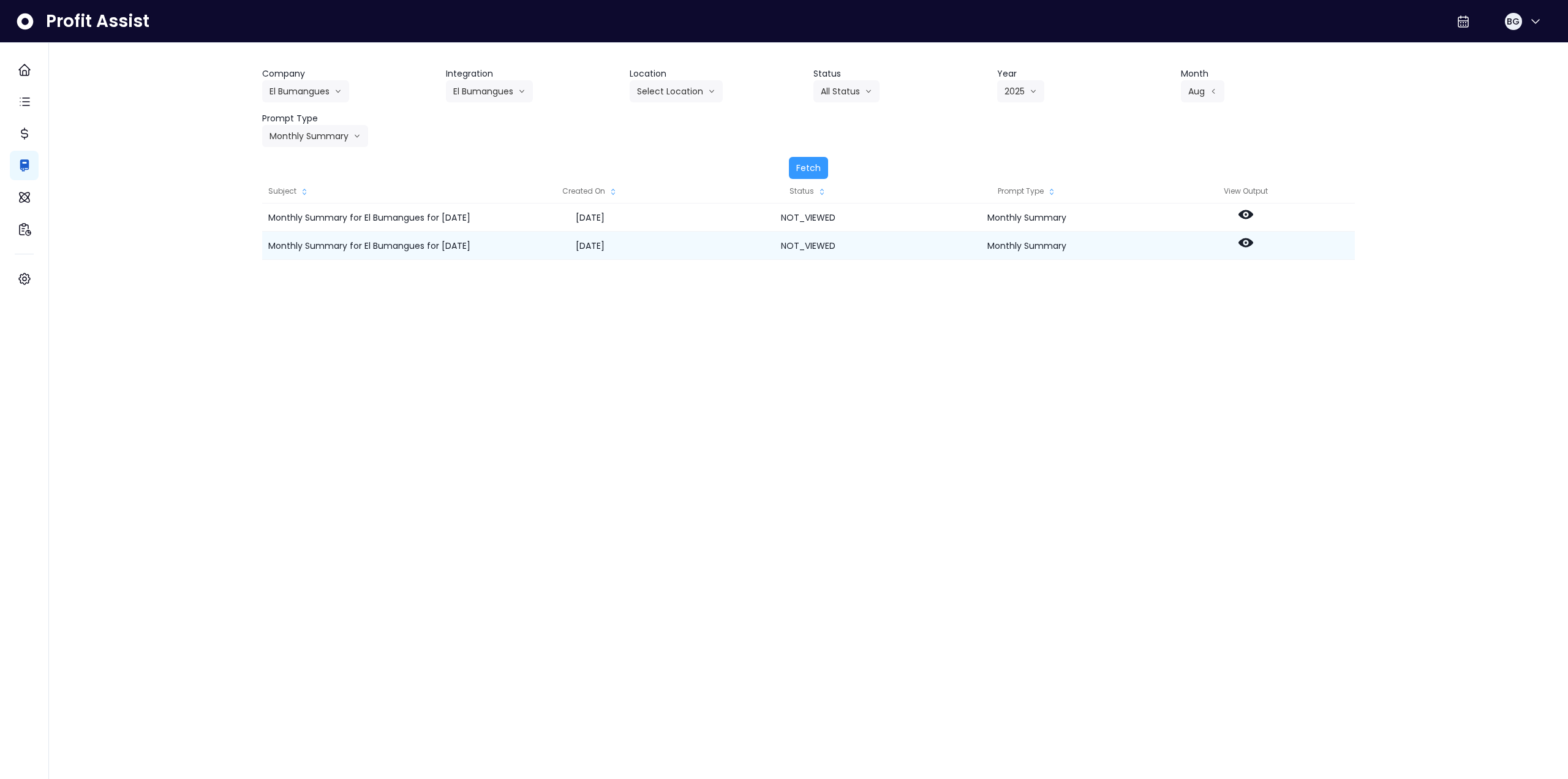
click at [1247, 239] on icon at bounding box center [1246, 243] width 15 height 10
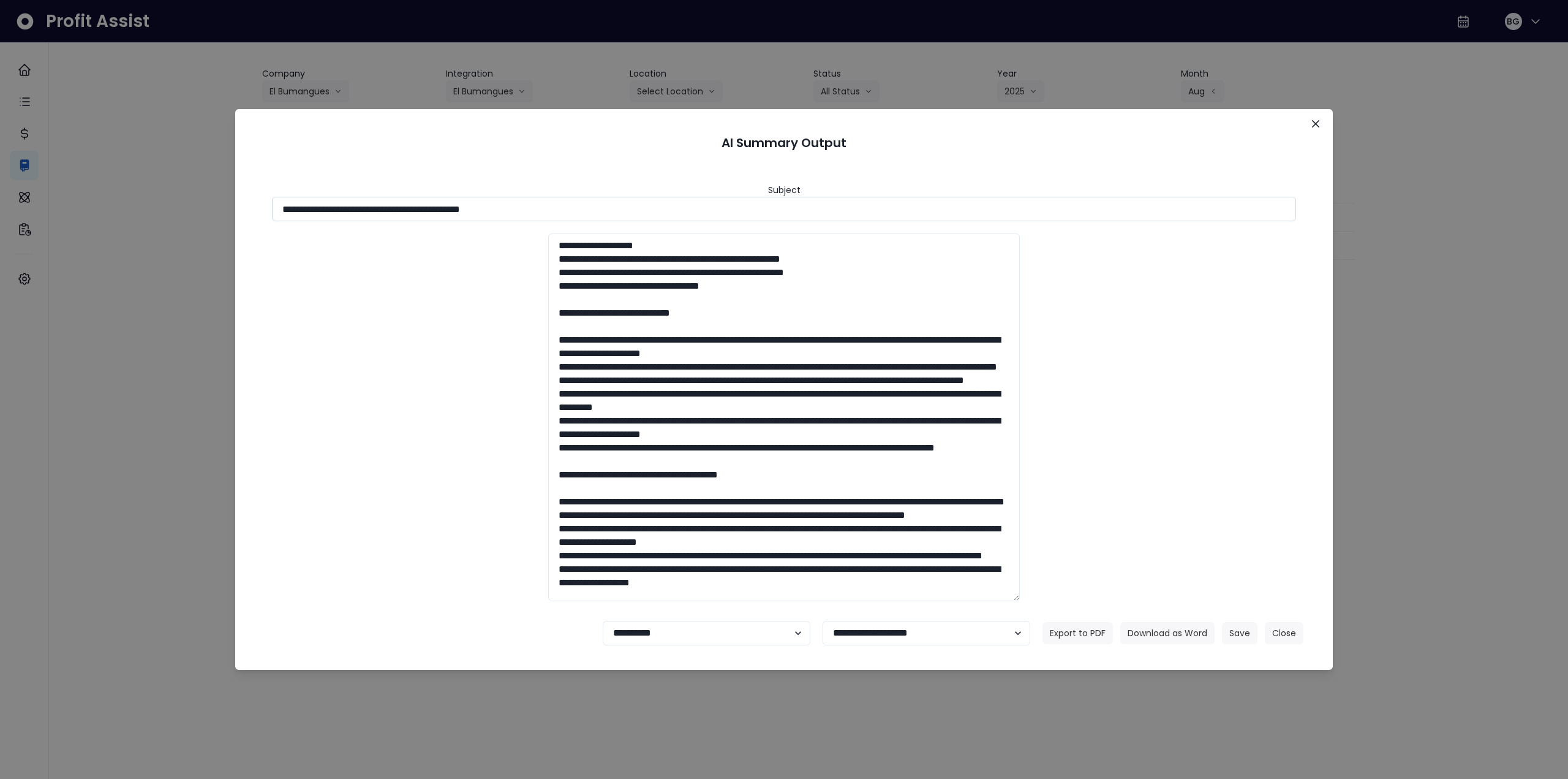
drag, startPoint x: 391, startPoint y: 205, endPoint x: 602, endPoint y: 203, distance: 211.0
click at [585, 203] on input "**********" at bounding box center [784, 209] width 1024 height 25
click at [1149, 624] on button "Download as Word" at bounding box center [1168, 633] width 94 height 22
click at [1314, 123] on icon "Close" at bounding box center [1316, 123] width 7 height 7
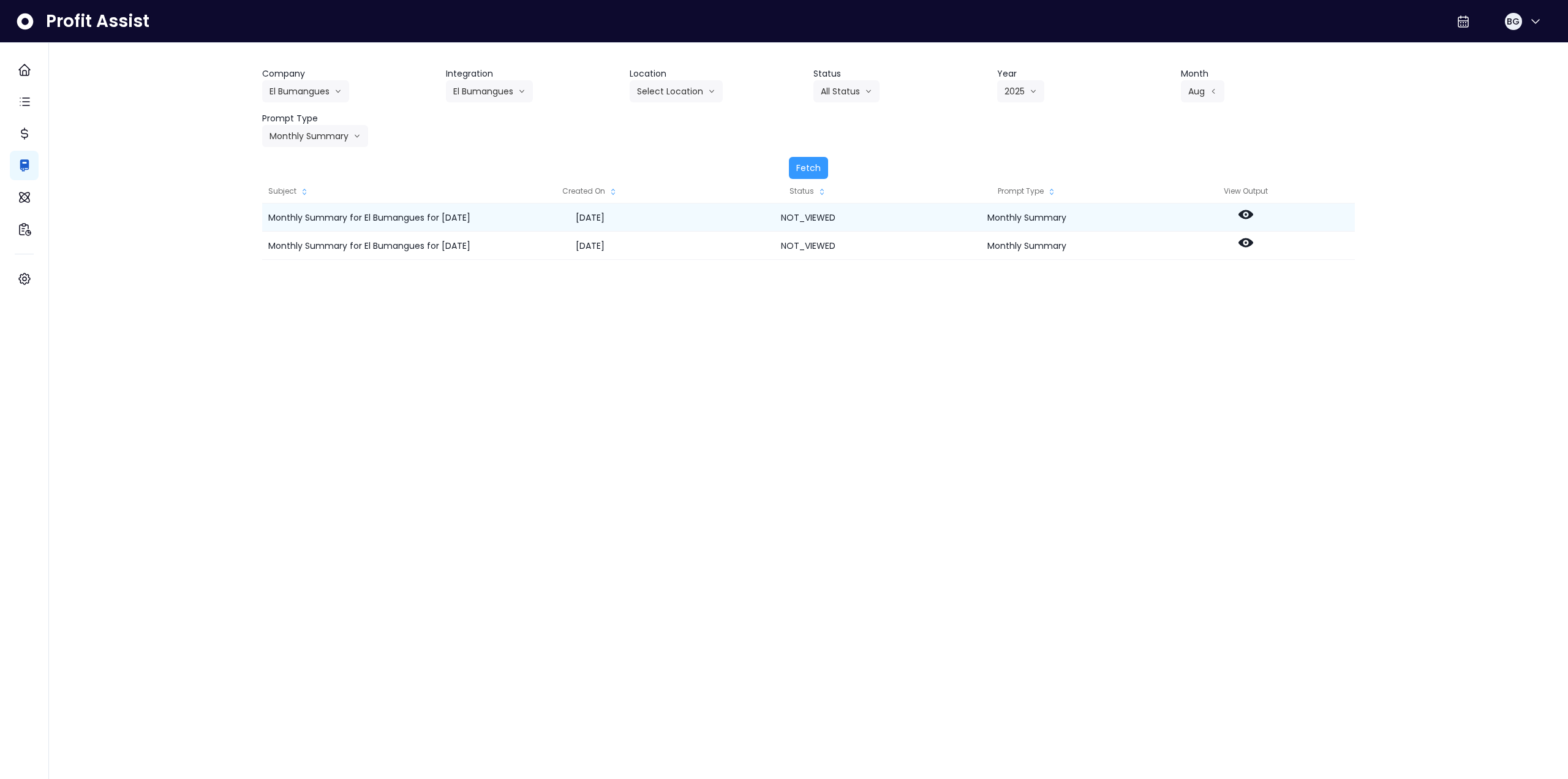
click at [1247, 210] on icon at bounding box center [1246, 214] width 15 height 15
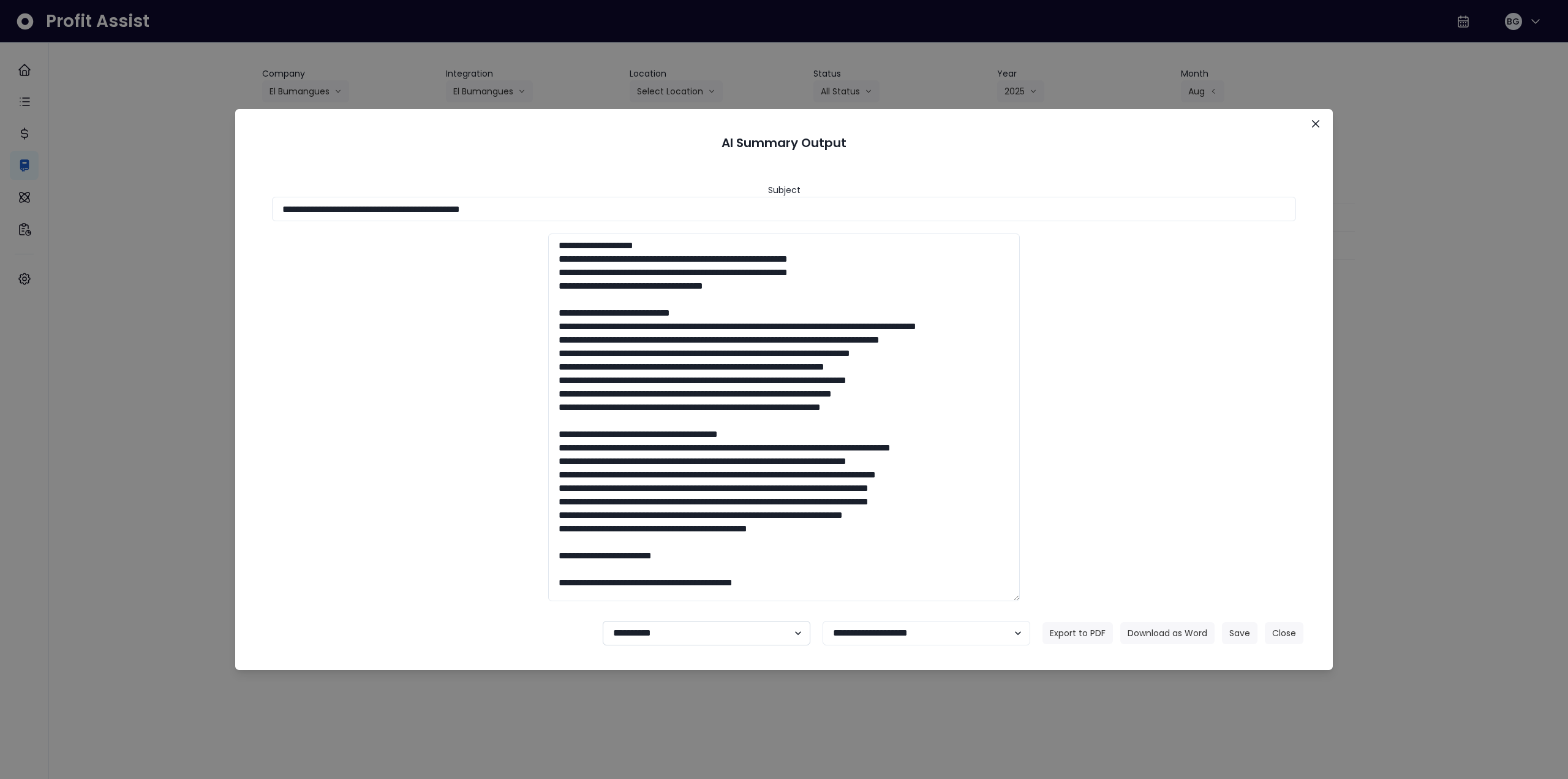
click at [691, 642] on select "**********" at bounding box center [707, 633] width 208 height 25
select select "********"
click at [603, 620] on select "**********" at bounding box center [707, 633] width 208 height 25
drag, startPoint x: 1222, startPoint y: 628, endPoint x: 1236, endPoint y: 635, distance: 15.7
click at [1227, 630] on button "Save" at bounding box center [1240, 633] width 36 height 22
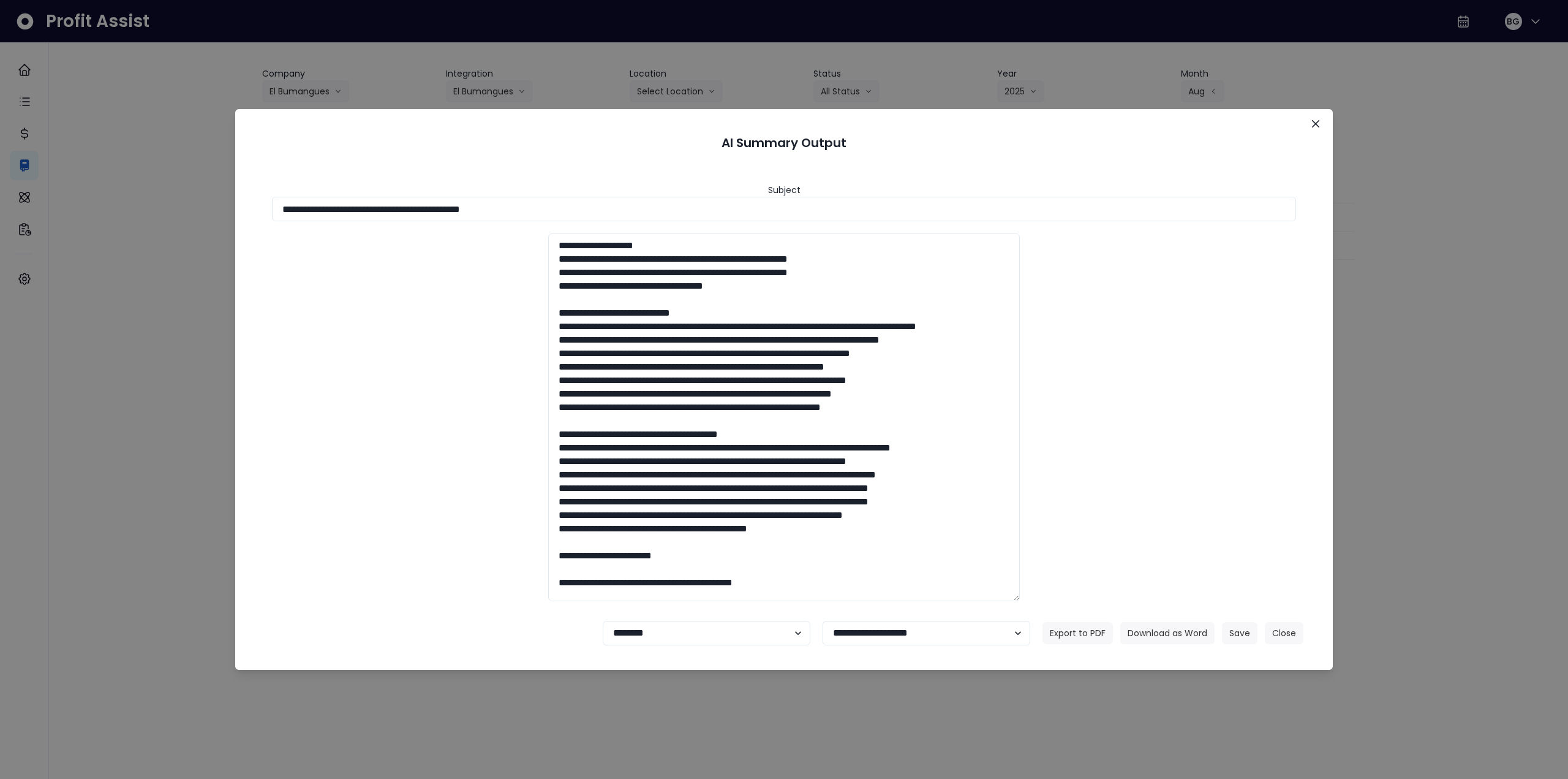
click at [1244, 644] on footer "**********" at bounding box center [784, 633] width 1068 height 44
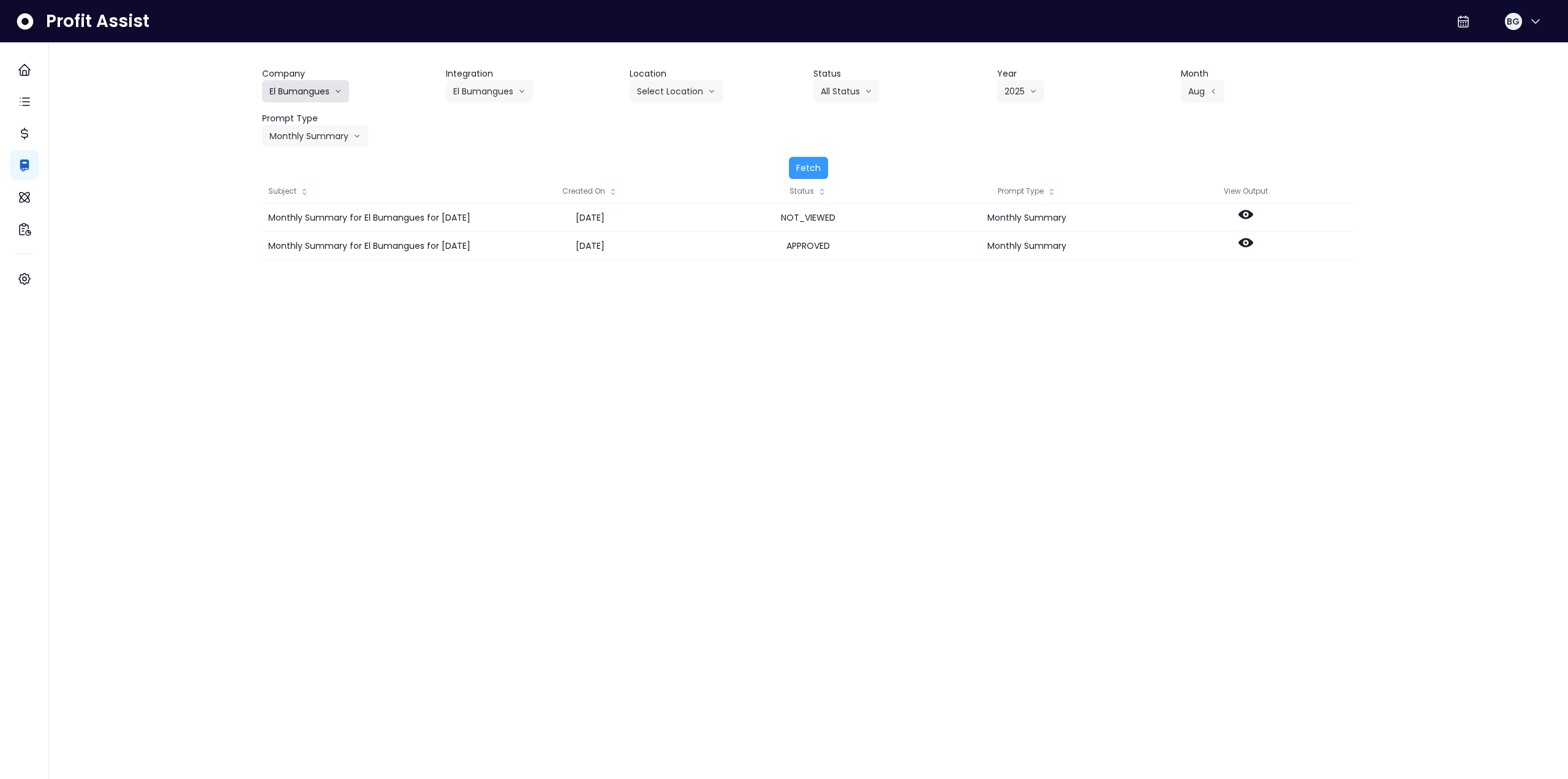
click at [289, 86] on button "El Bumangues" at bounding box center [305, 91] width 87 height 22
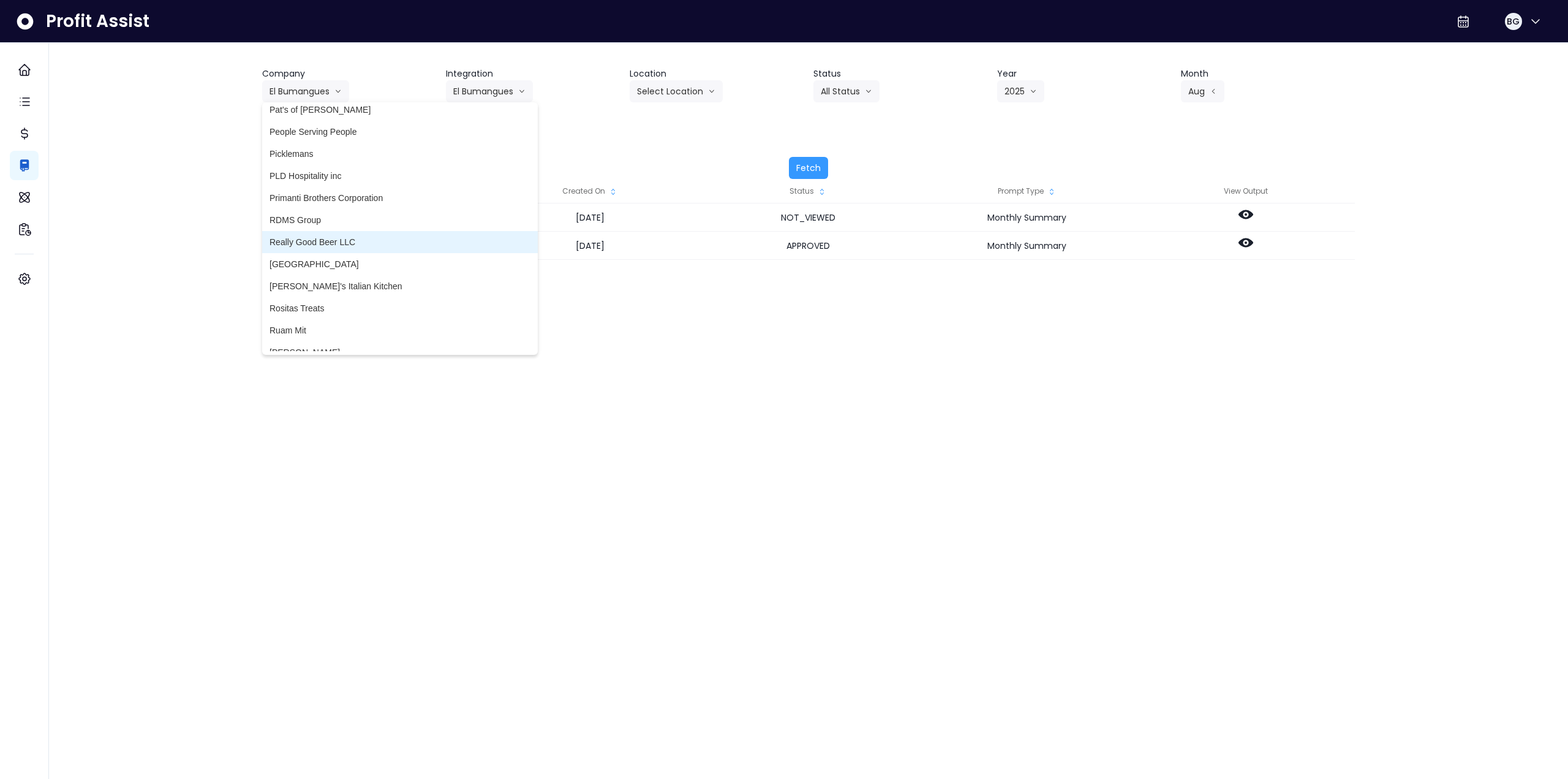
scroll to position [2451, 0]
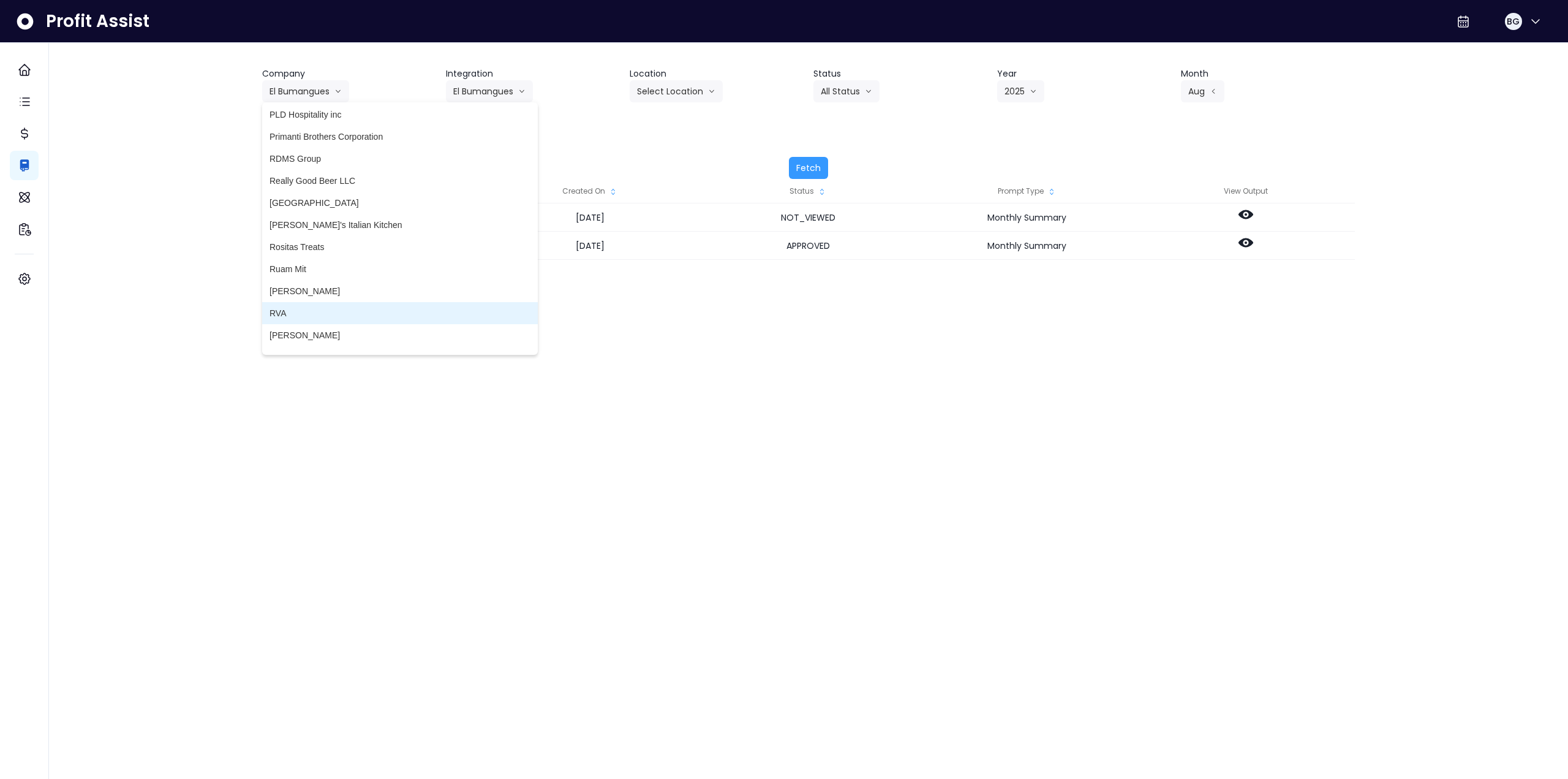
click at [294, 312] on span "RVA" at bounding box center [400, 313] width 261 height 12
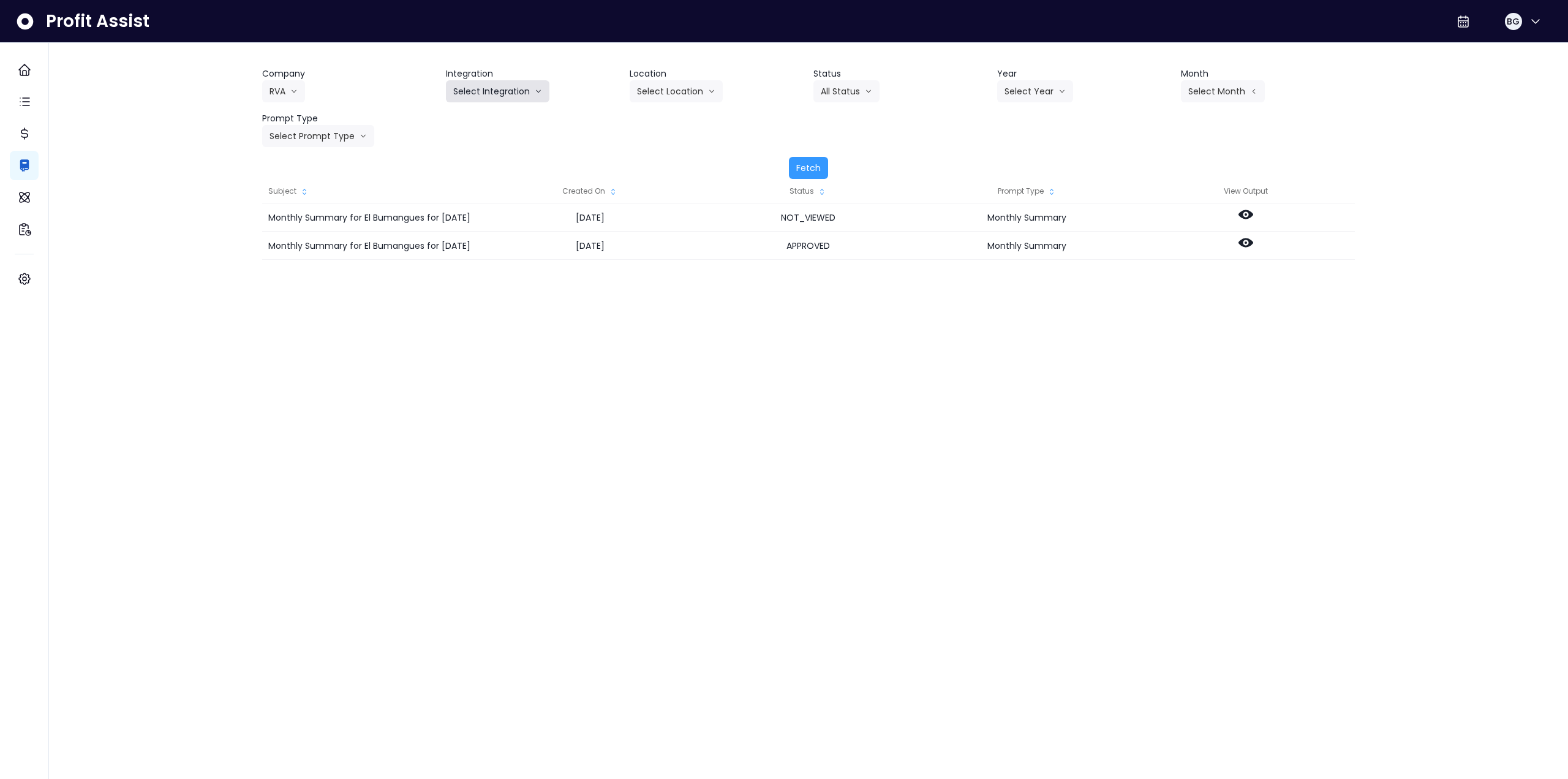
click at [471, 94] on button "Select Integration" at bounding box center [498, 91] width 104 height 22
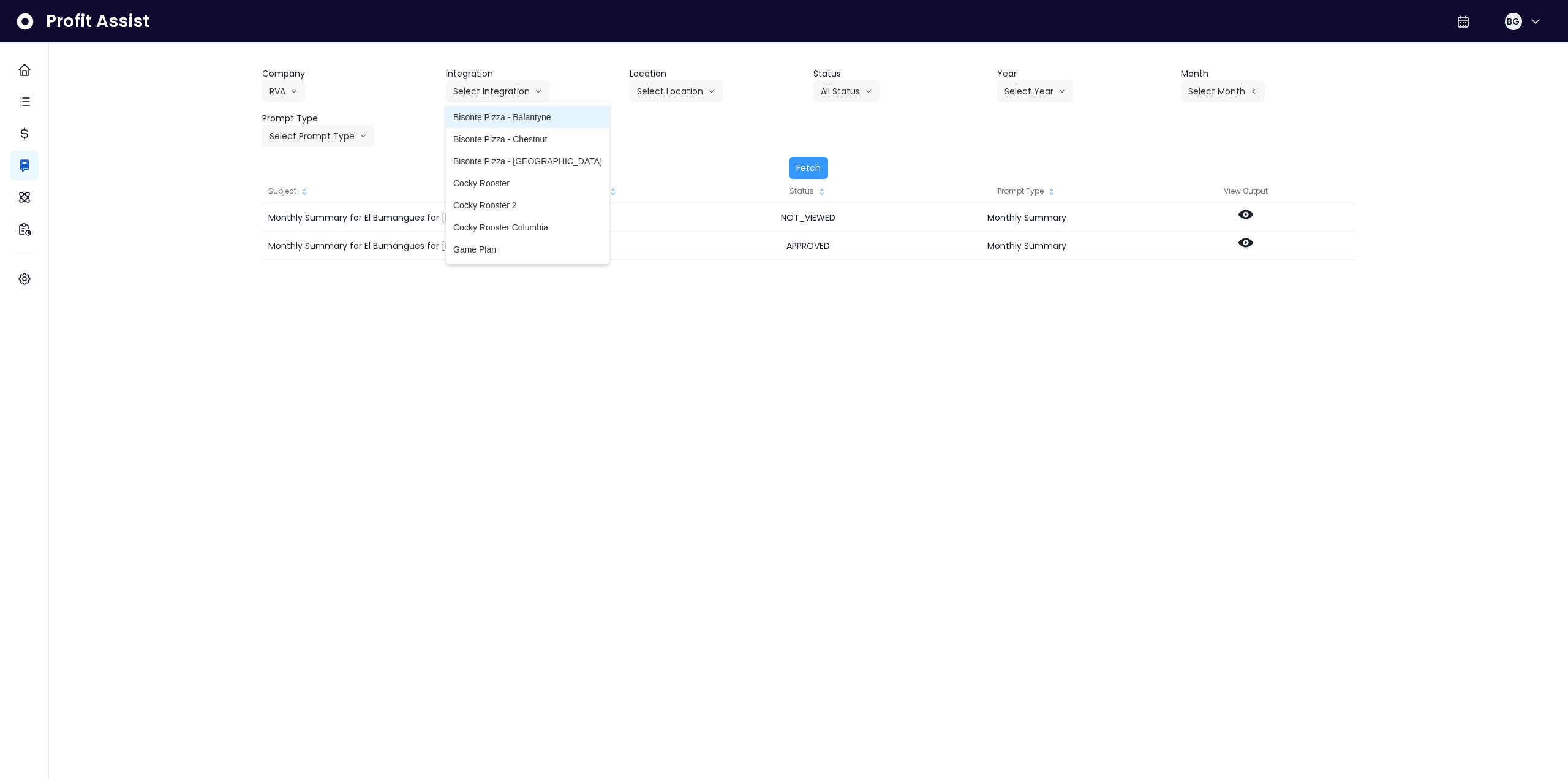
click at [472, 113] on span "Bisonte Pizza - Balantyne" at bounding box center [528, 117] width 149 height 12
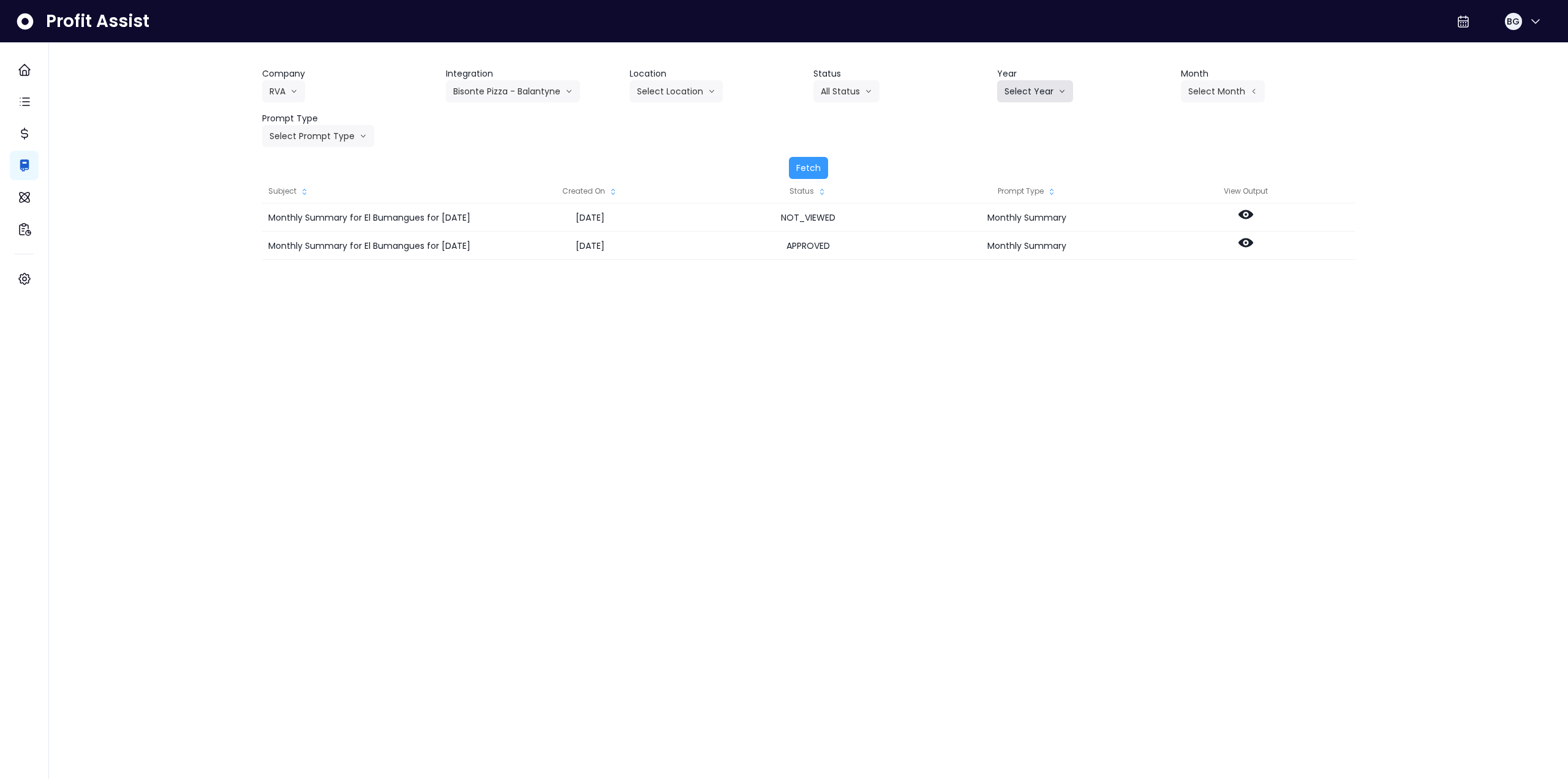
click at [1031, 91] on button "Select Year" at bounding box center [1035, 91] width 76 height 22
click at [1012, 162] on span "2025" at bounding box center [1014, 161] width 19 height 12
click at [1203, 95] on button "Select Month" at bounding box center [1223, 91] width 84 height 22
click at [1152, 275] on span "Sept" at bounding box center [1162, 271] width 24 height 12
click at [302, 136] on button "Select Prompt Type" at bounding box center [318, 136] width 112 height 22
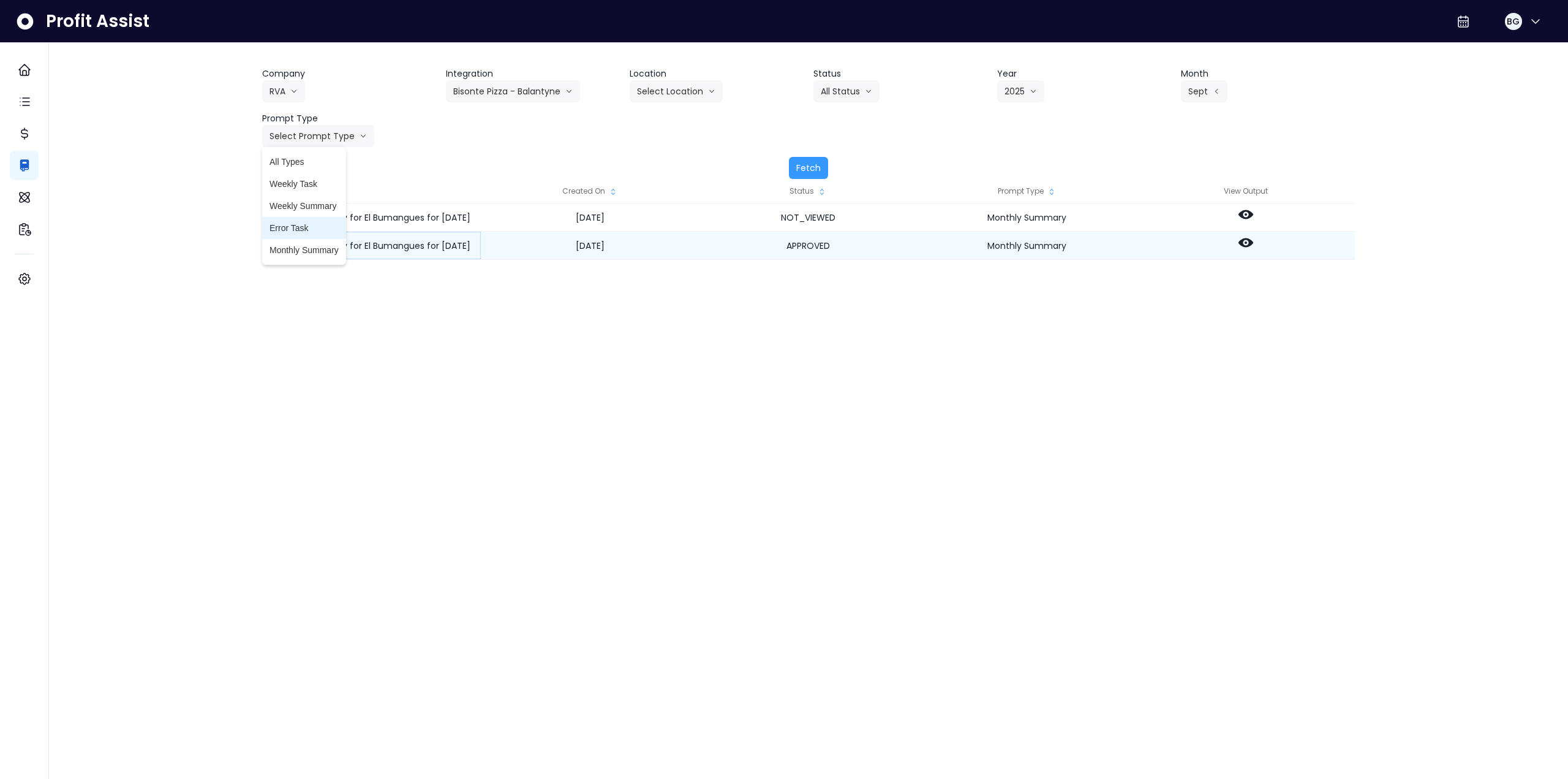
drag, startPoint x: 294, startPoint y: 248, endPoint x: 305, endPoint y: 246, distance: 11.2
click at [294, 248] on span "Monthly Summary" at bounding box center [304, 250] width 69 height 12
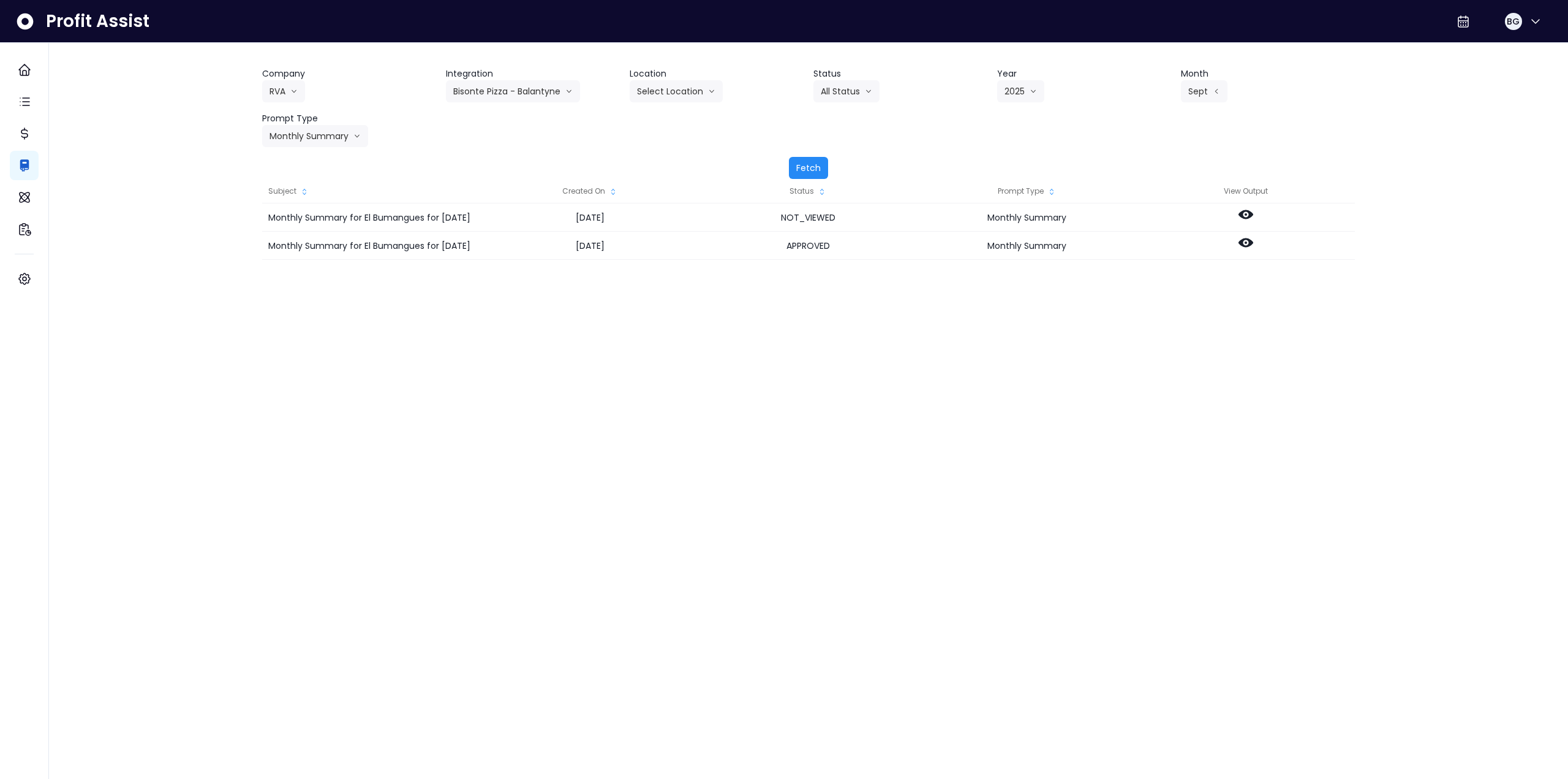
click at [810, 170] on button "Fetch" at bounding box center [809, 168] width 39 height 22
click at [1243, 216] on icon at bounding box center [1246, 215] width 15 height 10
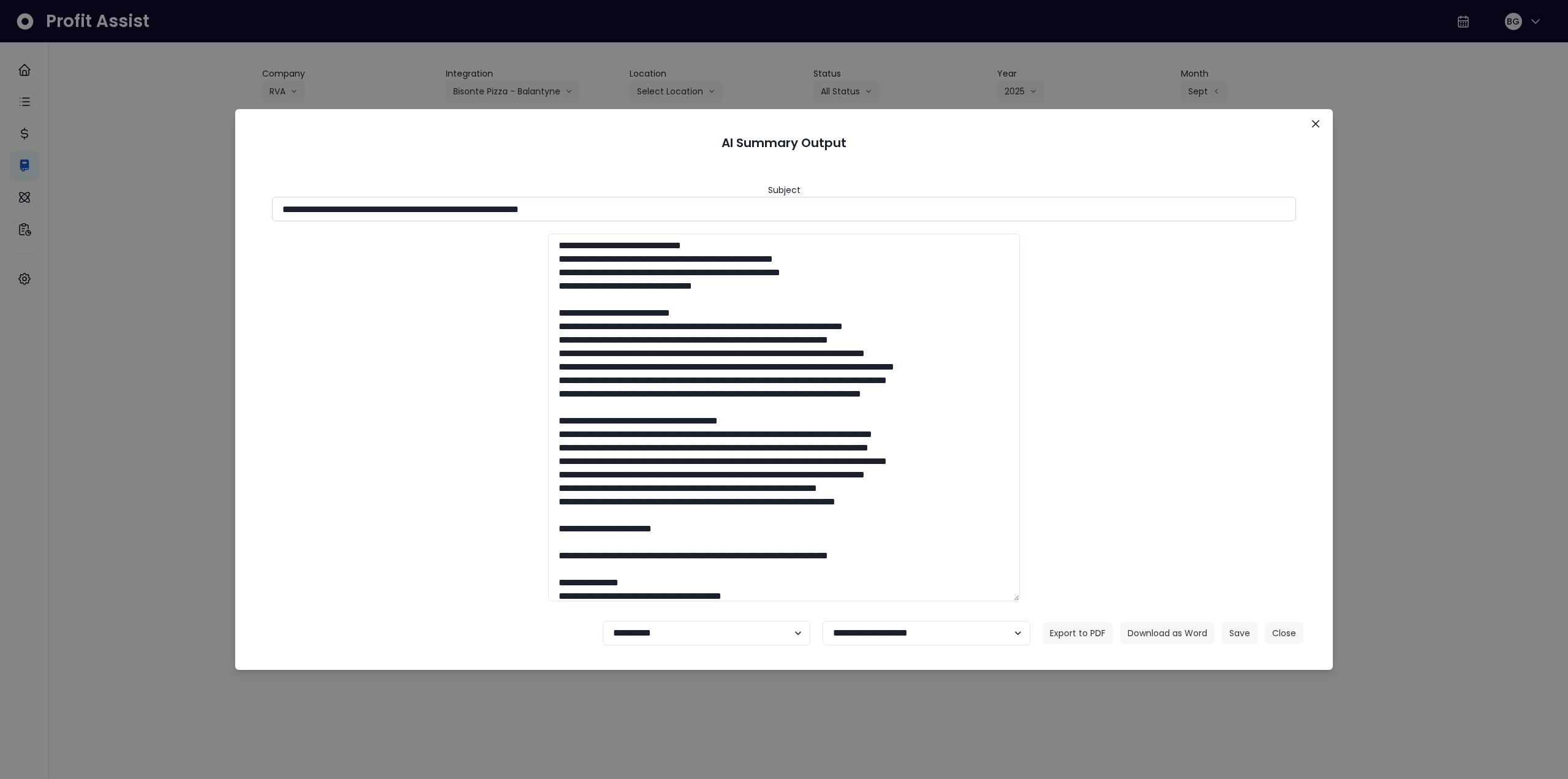
drag, startPoint x: 392, startPoint y: 210, endPoint x: 685, endPoint y: 202, distance: 293.1
click at [685, 202] on input "**********" at bounding box center [784, 209] width 1024 height 25
click at [1151, 620] on footer "**********" at bounding box center [784, 633] width 1068 height 44
click at [1151, 626] on button "Download as Word" at bounding box center [1168, 633] width 94 height 22
drag, startPoint x: 1537, startPoint y: 479, endPoint x: 1366, endPoint y: 316, distance: 236.2
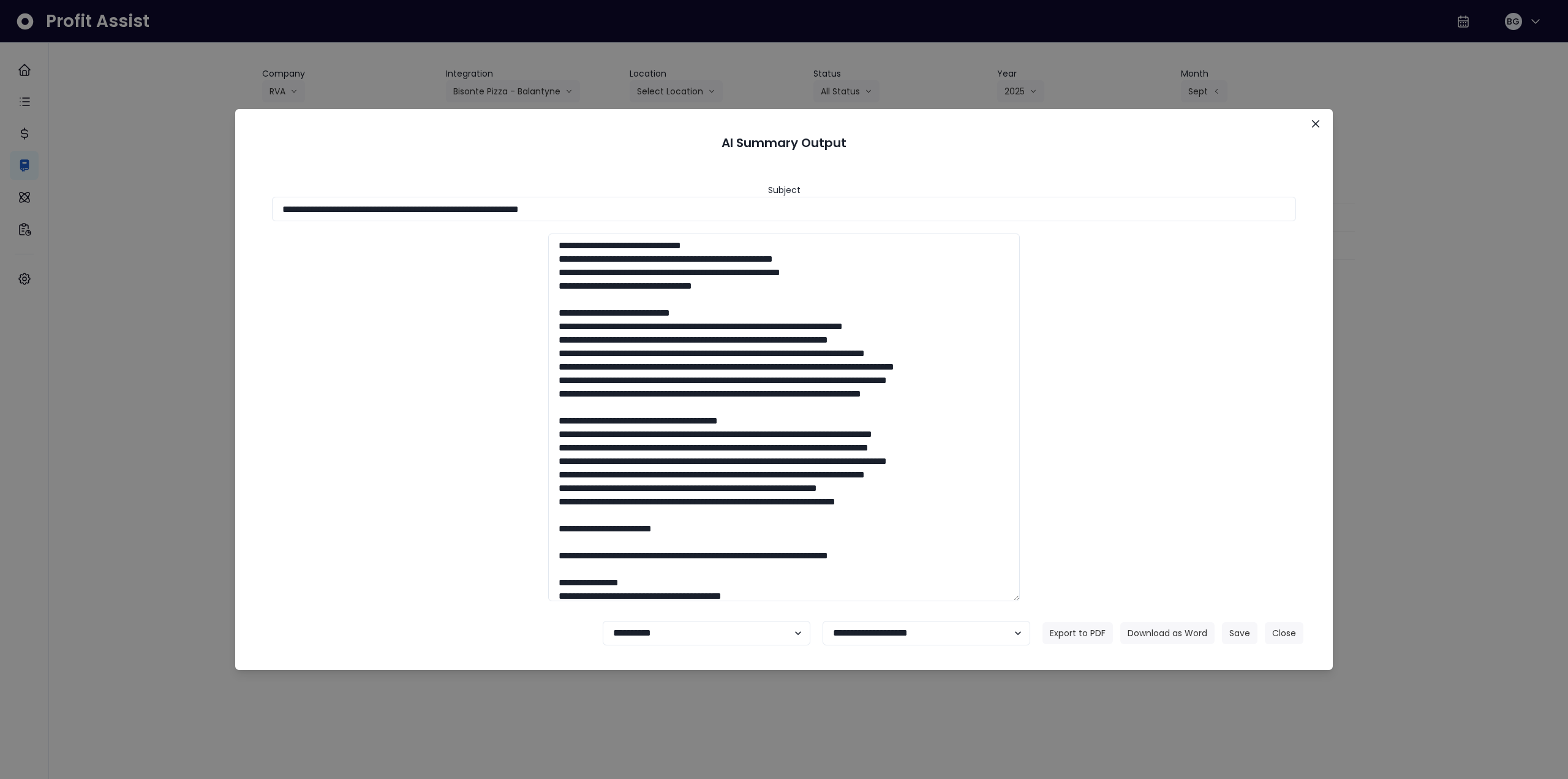
click at [1536, 479] on div "**********" at bounding box center [784, 390] width 1568 height 779
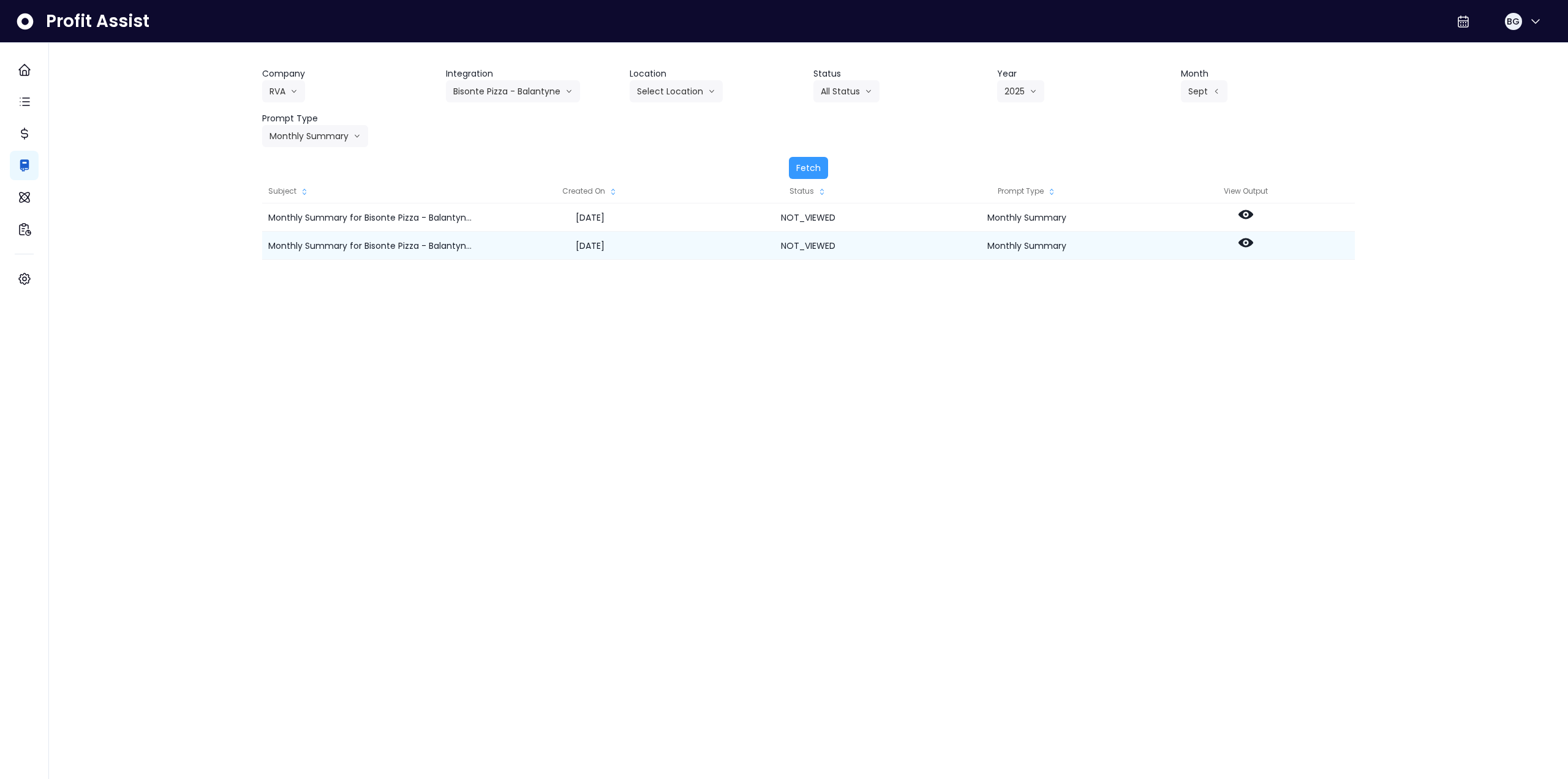
click at [1235, 244] on div at bounding box center [1245, 246] width 218 height 28
click at [1243, 242] on icon at bounding box center [1246, 243] width 15 height 10
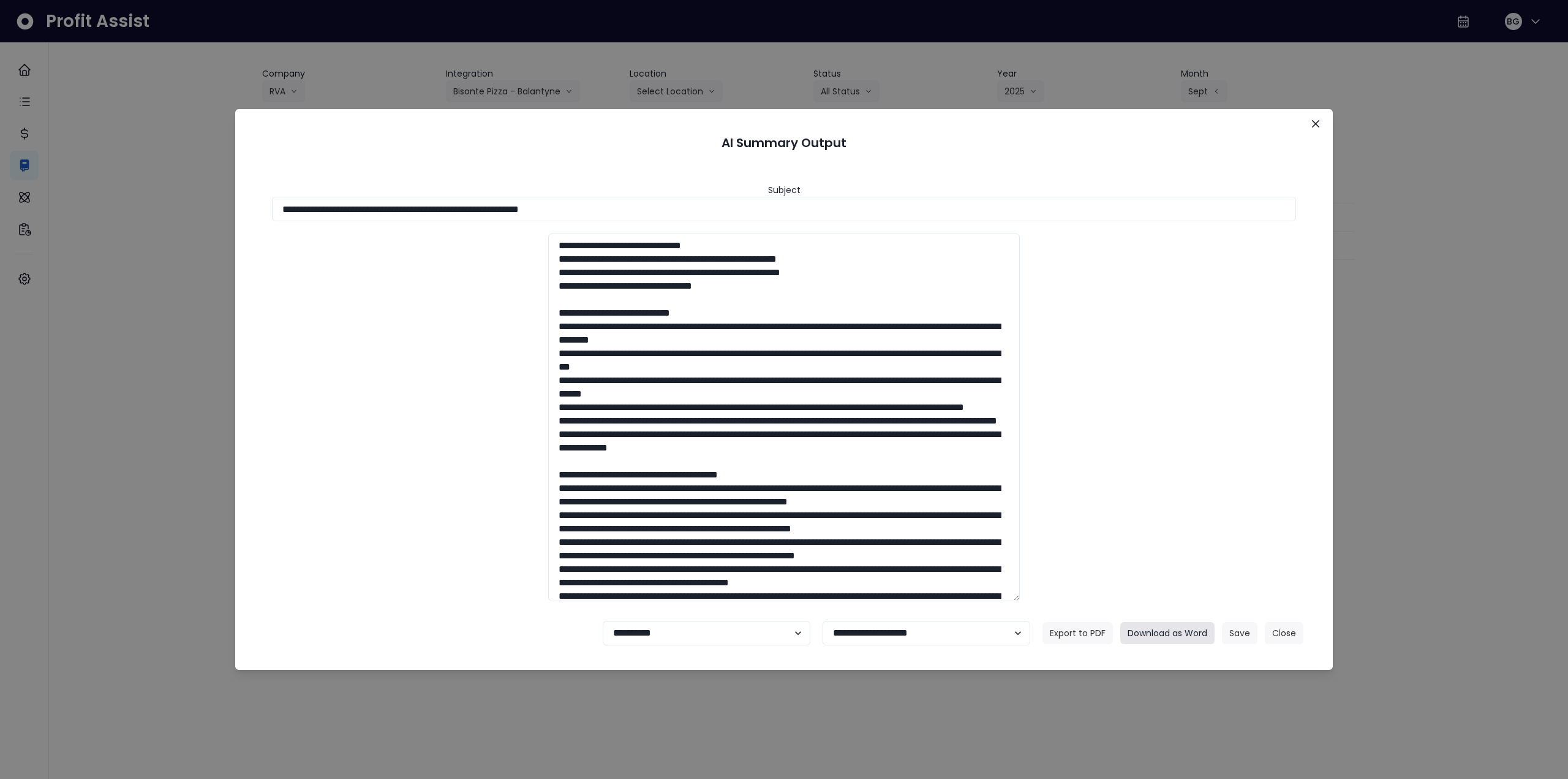
click at [1162, 633] on button "Download as Word" at bounding box center [1168, 633] width 94 height 22
